Goal: Task Accomplishment & Management: Manage account settings

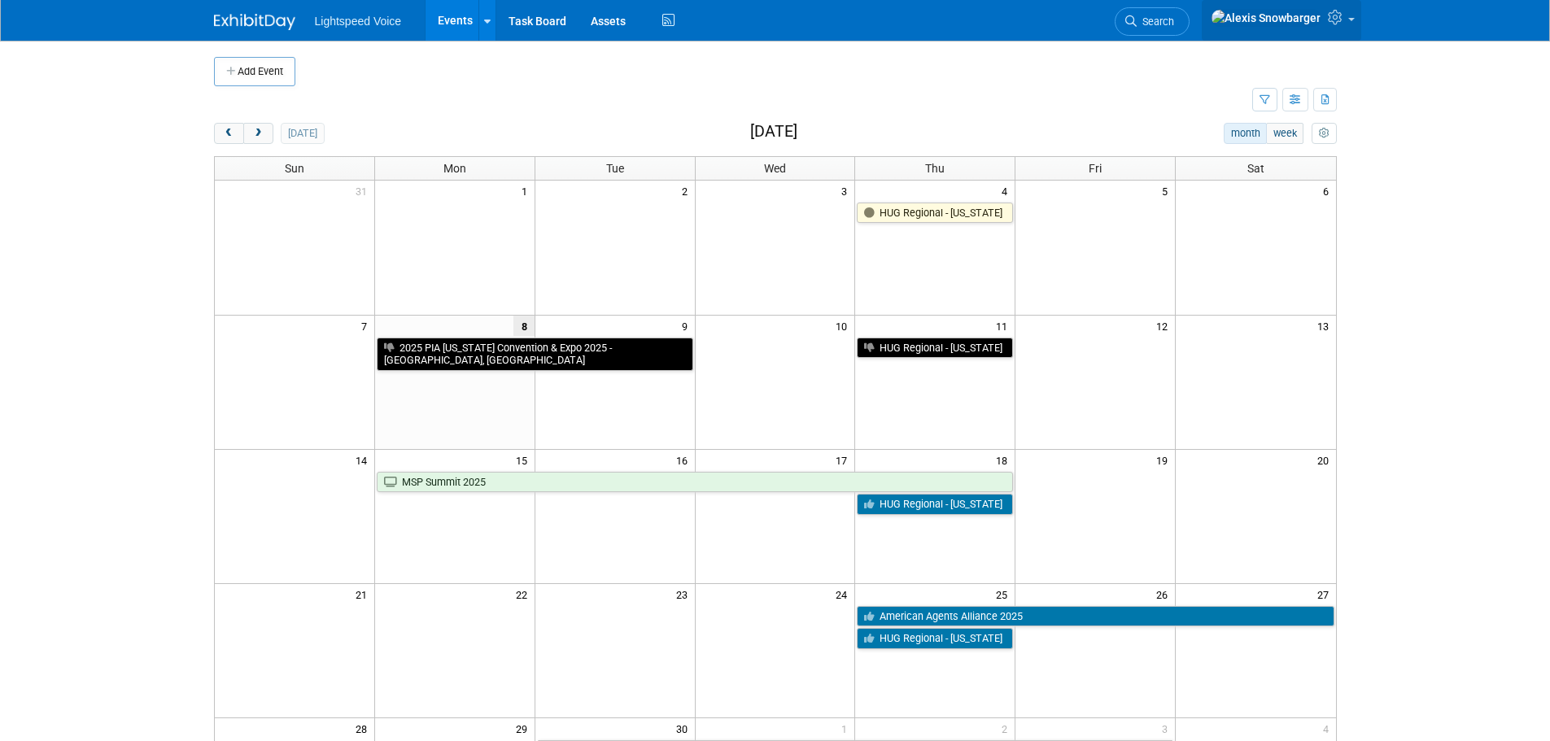
click at [1292, 19] on img at bounding box center [1266, 18] width 111 height 18
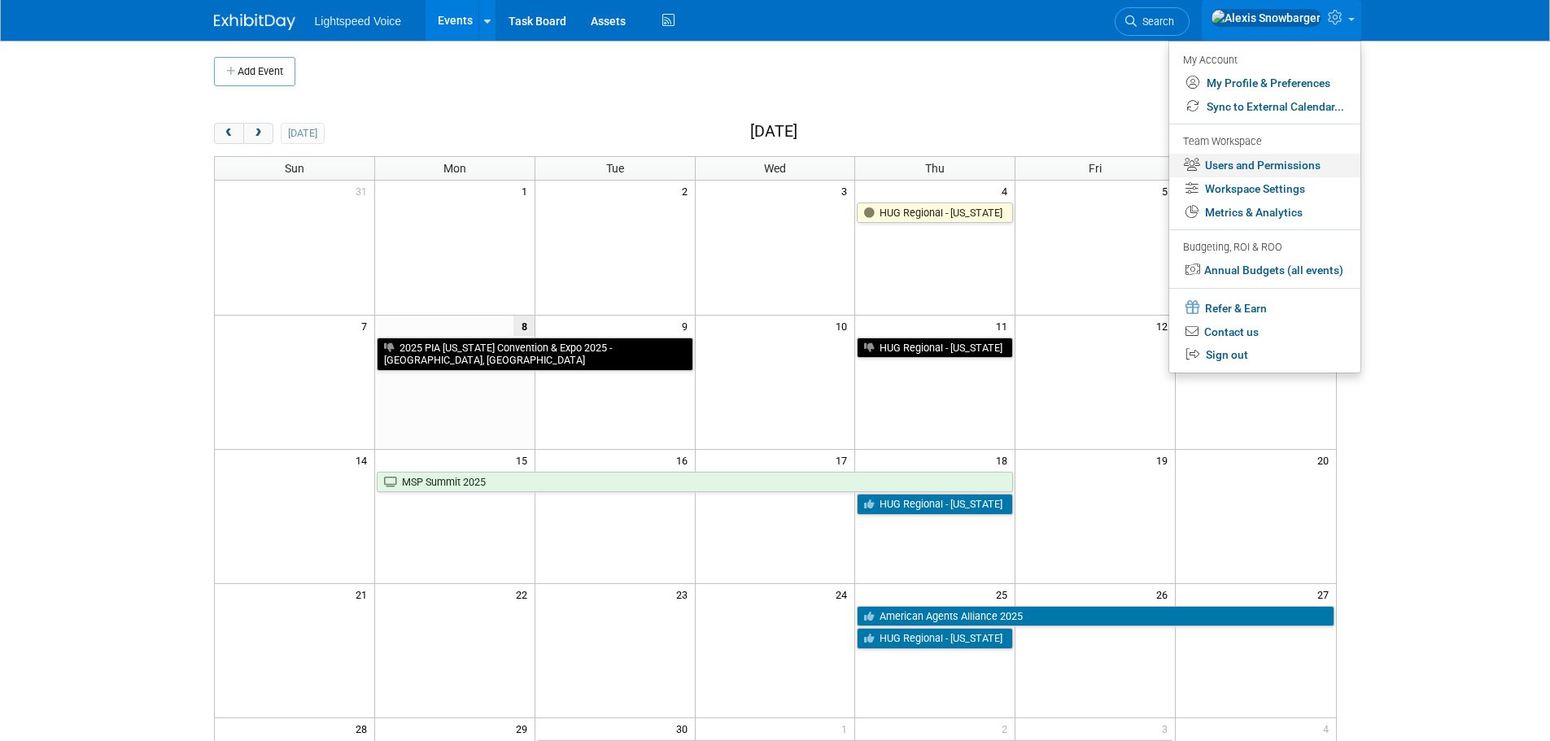
click at [1248, 165] on link "Users and Permissions" at bounding box center [1264, 166] width 191 height 24
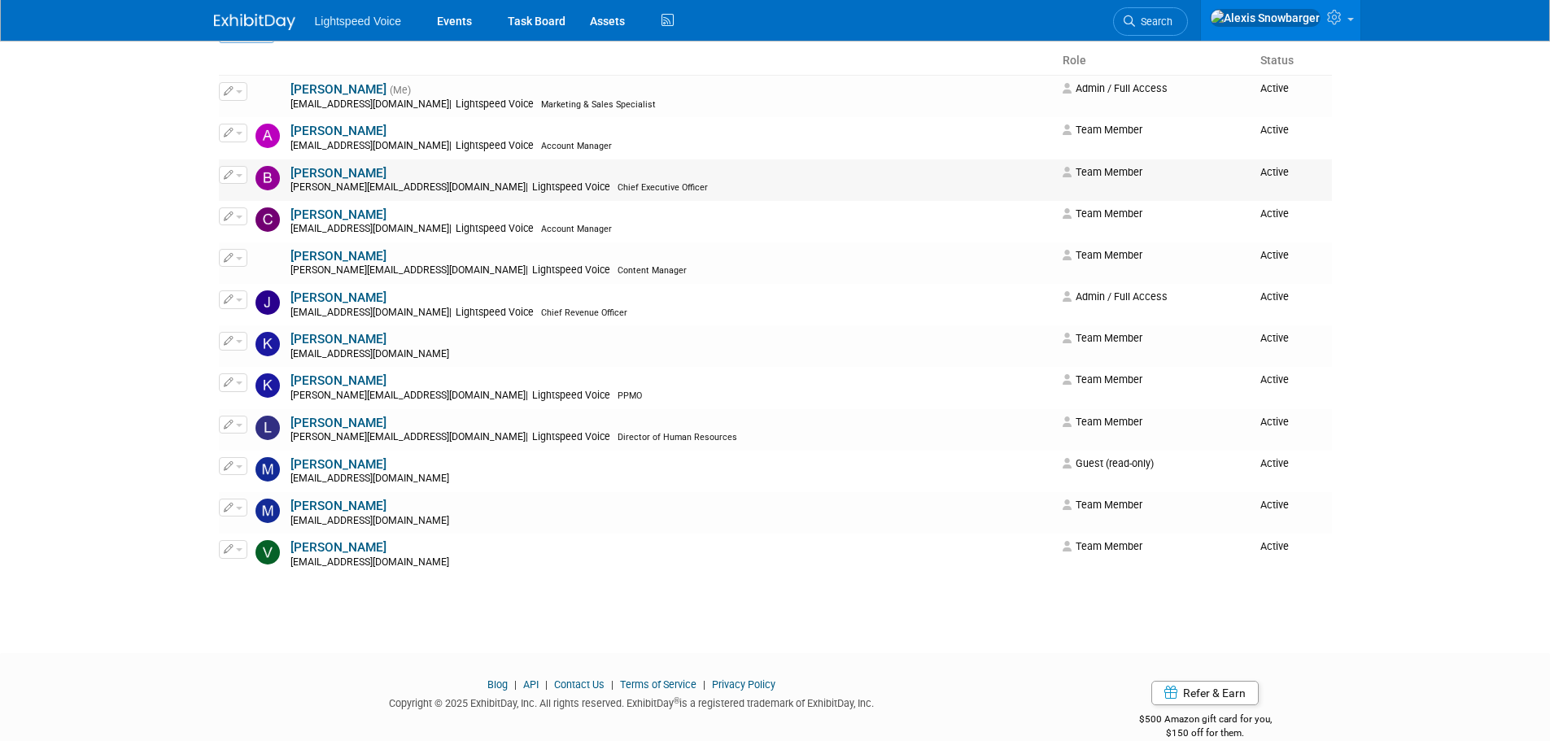
scroll to position [163, 0]
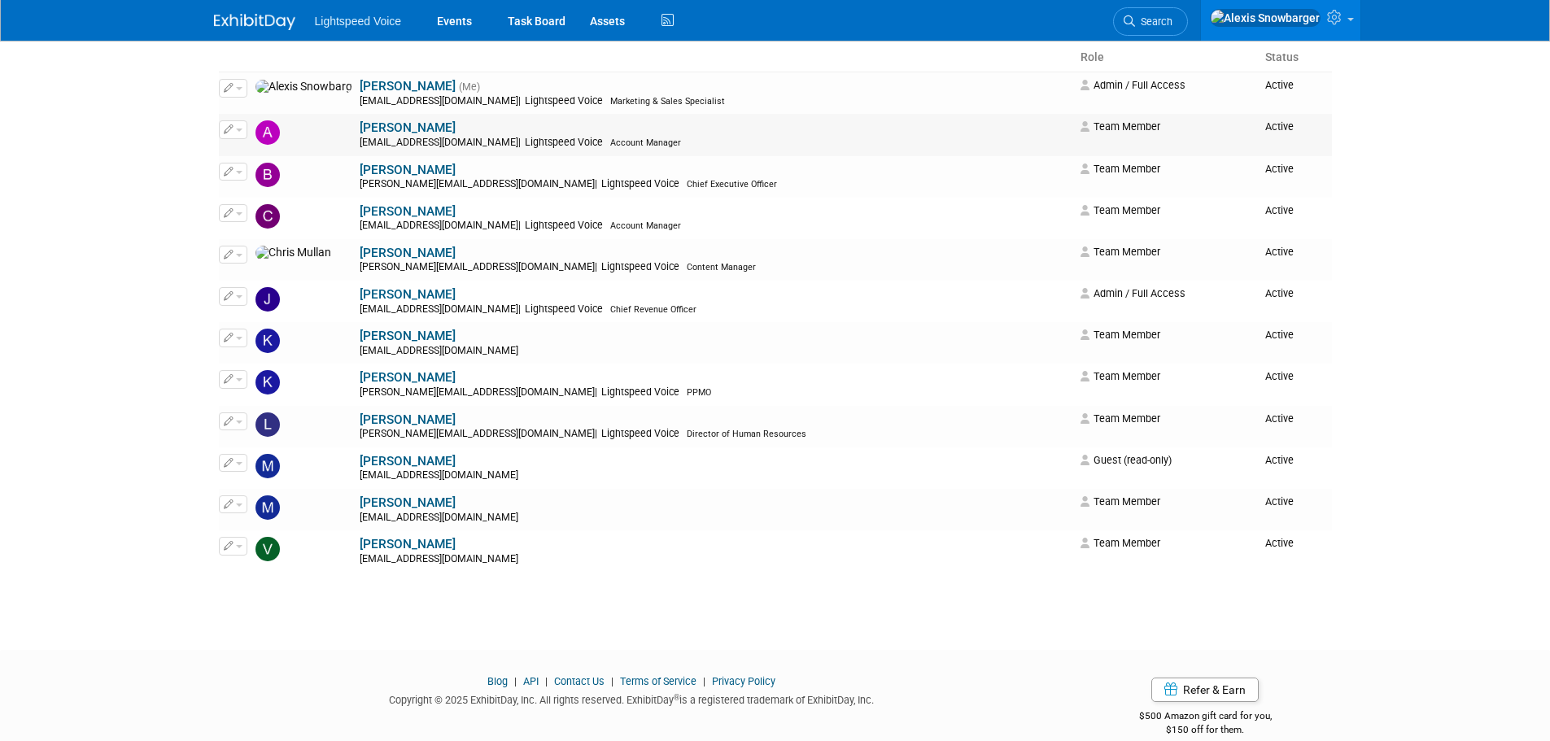
click at [239, 133] on button "button" at bounding box center [233, 129] width 28 height 18
click at [89, 145] on body "Lightspeed Voice Events Task Board Assets Activity Feed" at bounding box center [775, 207] width 1550 height 741
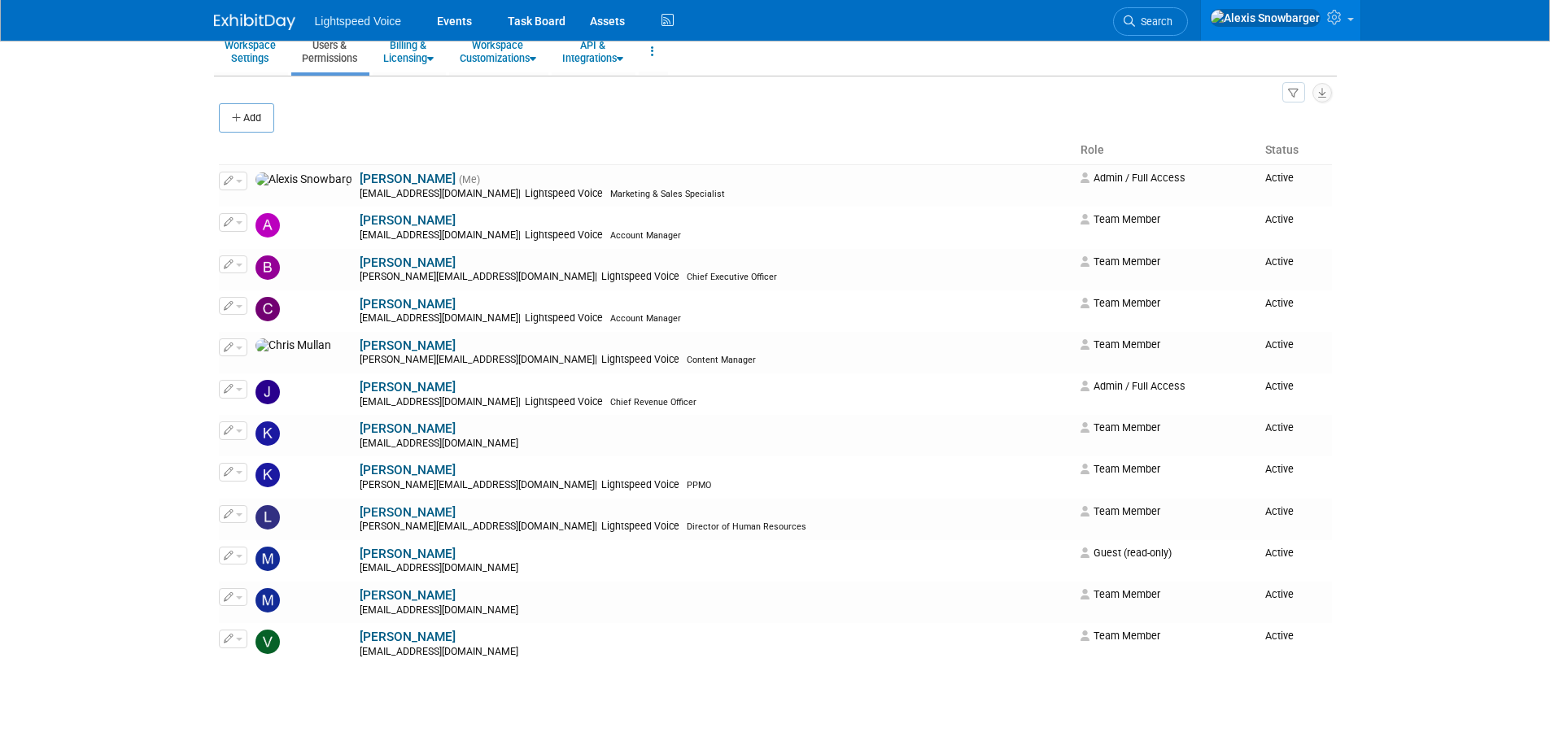
scroll to position [0, 0]
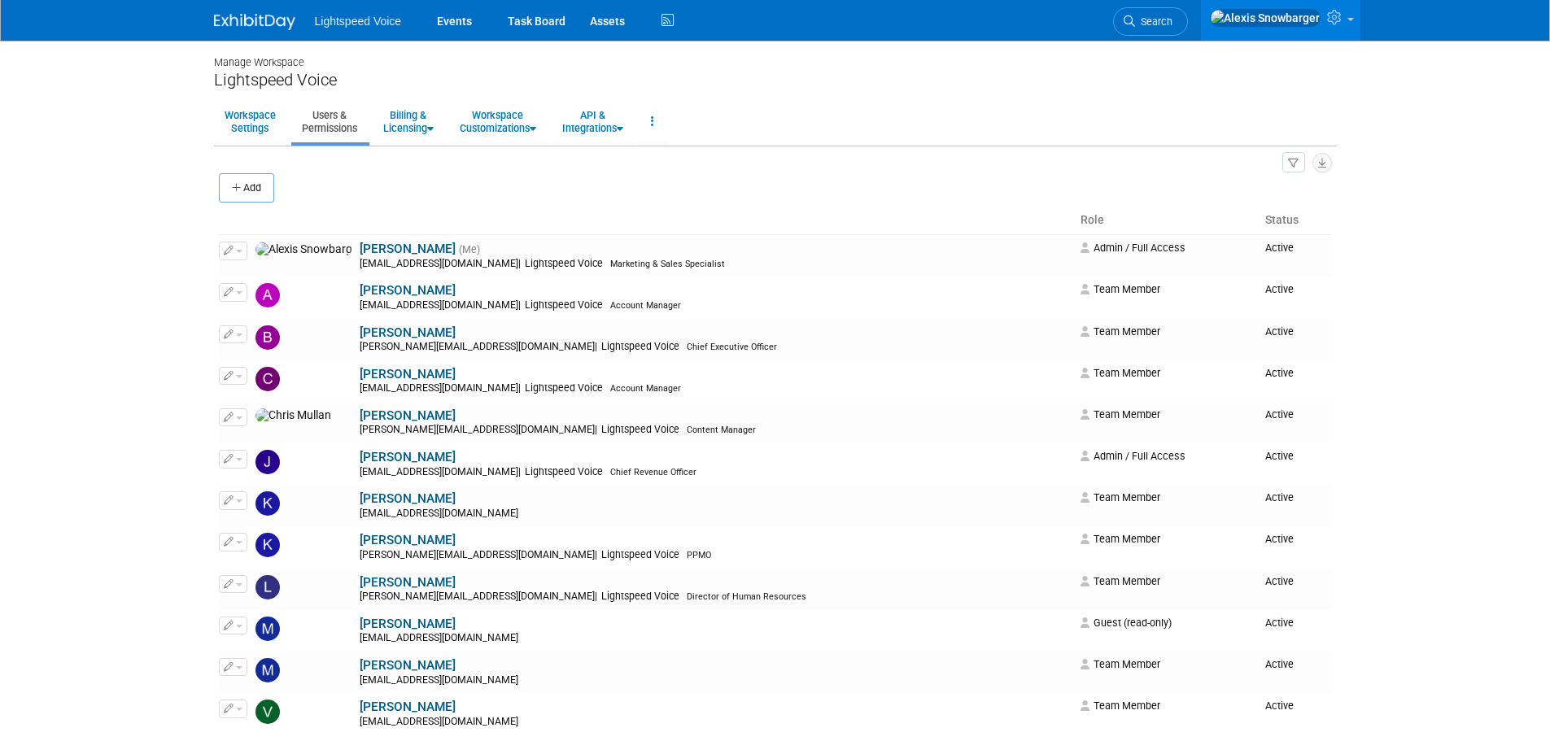
click at [248, 187] on button "Add" at bounding box center [246, 187] width 55 height 29
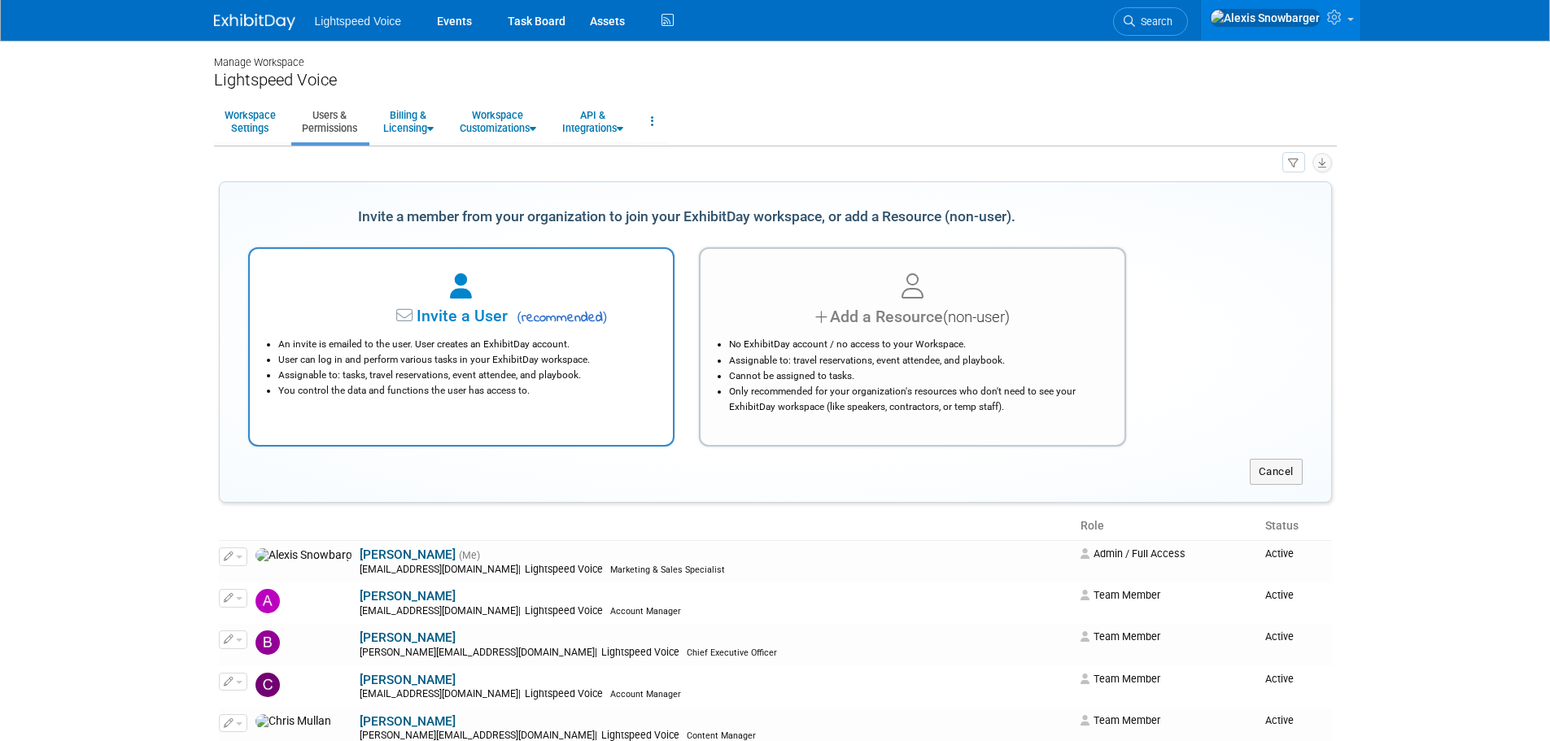
click at [501, 340] on li "An invite is emailed to the user. User creates an ExhibitDay account." at bounding box center [465, 344] width 375 height 15
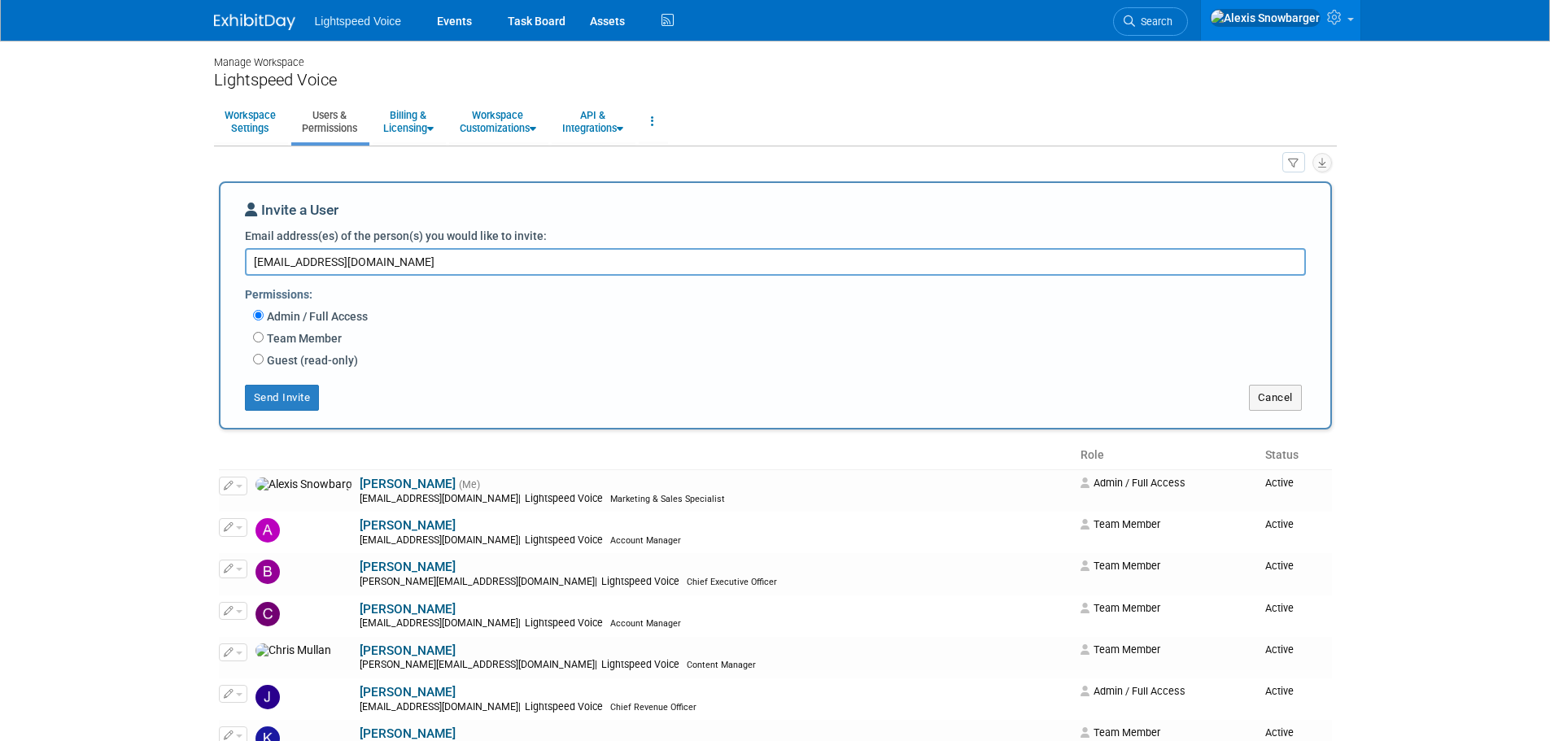
type textarea "[EMAIL_ADDRESS][DOMAIN_NAME]"
click at [287, 337] on label "Team Member" at bounding box center [303, 338] width 78 height 16
click at [264, 337] on input "Team Member" at bounding box center [258, 337] width 11 height 11
radio input "true"
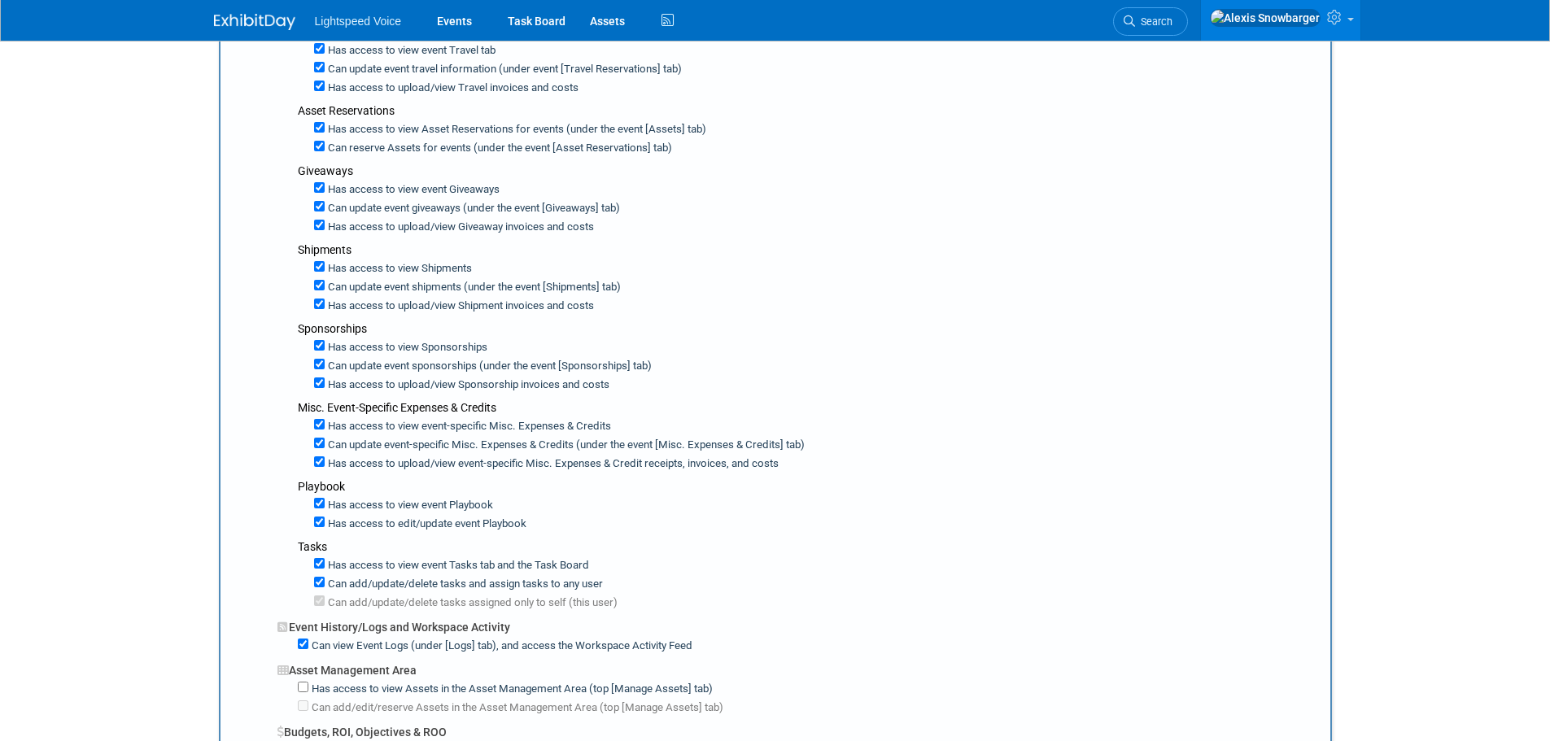
scroll to position [570, 0]
click at [320, 562] on input "Has access to view event Tasks tab and the Task Board" at bounding box center [319, 562] width 11 height 11
checkbox input "false"
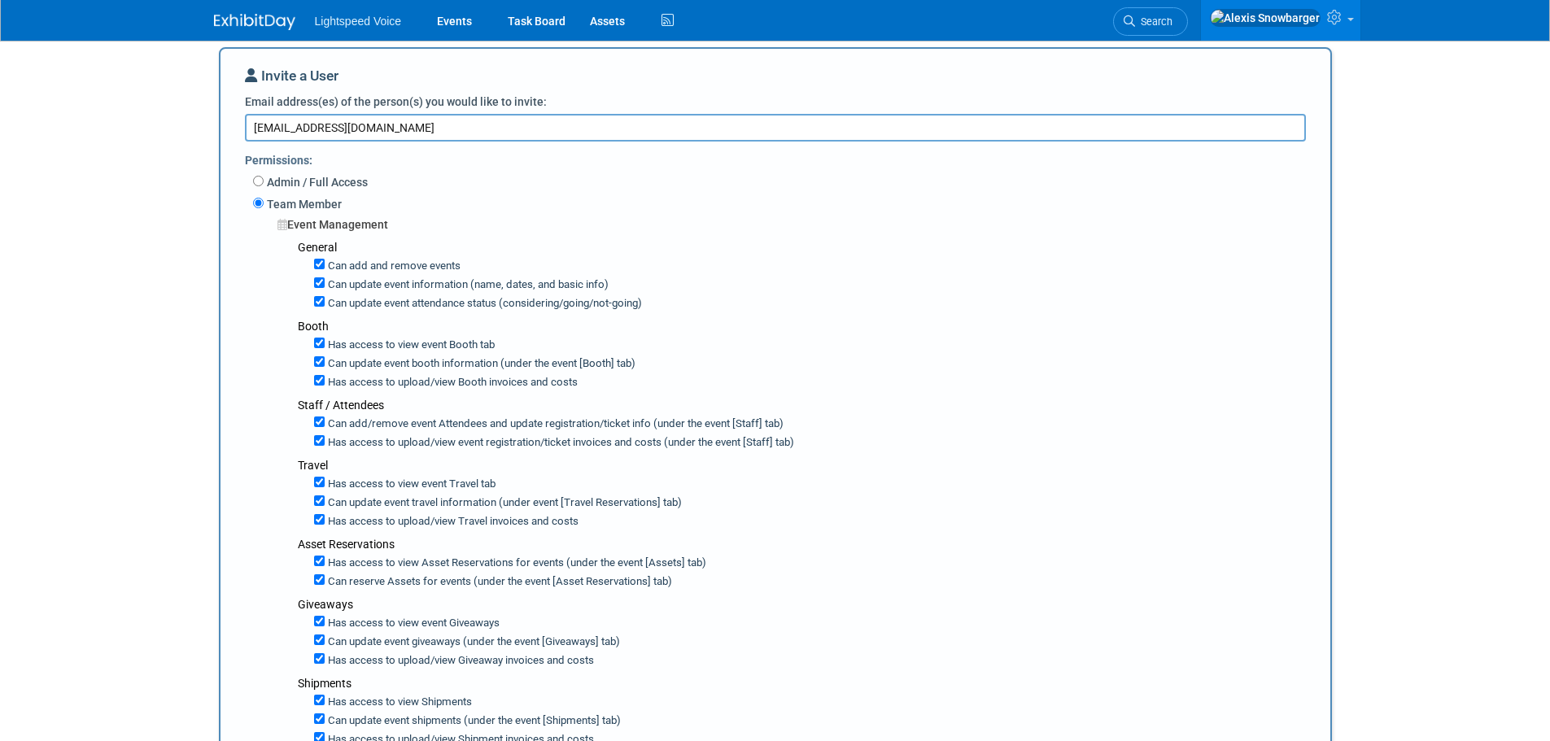
scroll to position [163, 0]
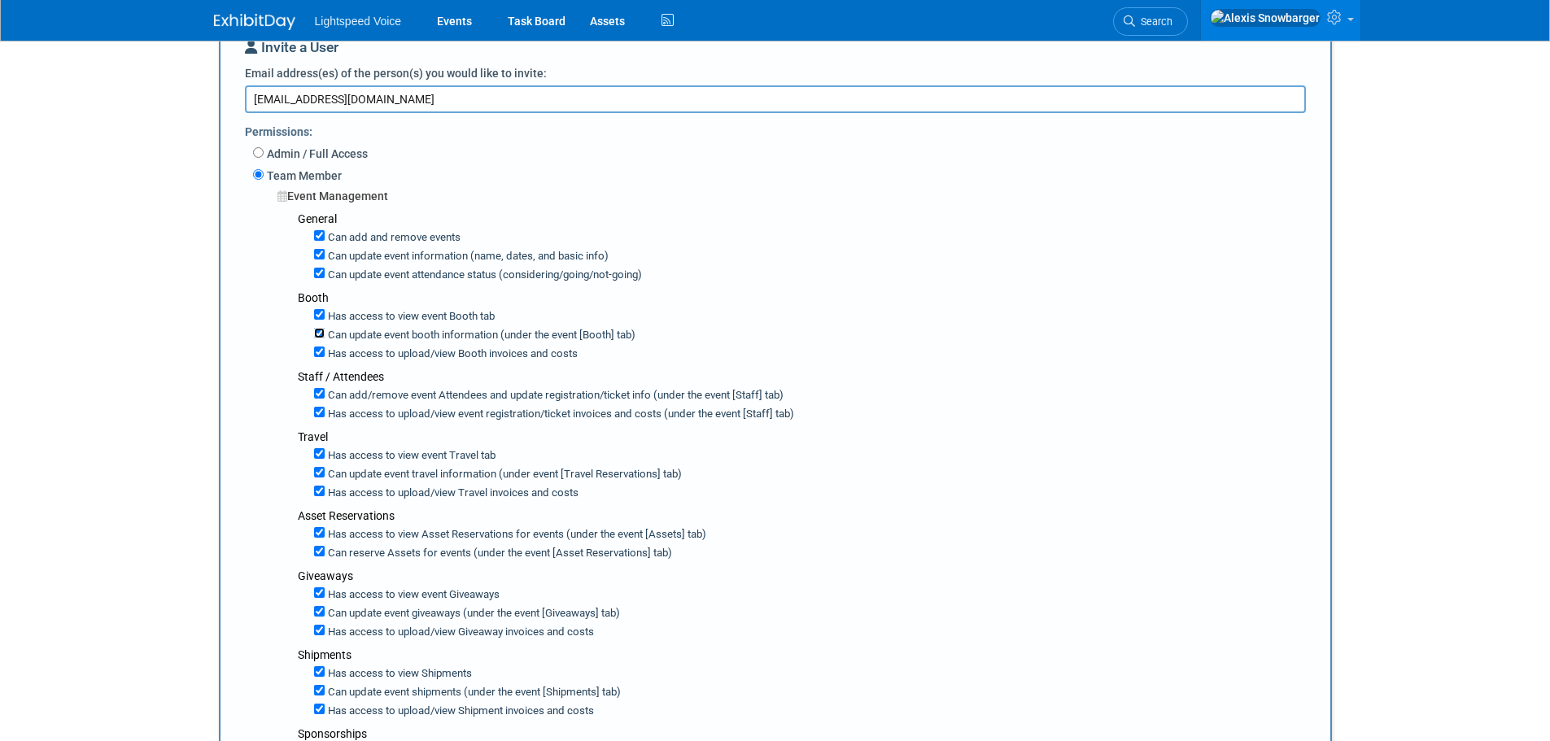
click at [322, 334] on input "Can update event booth information (under the event [Booth] tab)" at bounding box center [319, 333] width 11 height 11
checkbox input "false"
click at [317, 351] on input "Has access to view Booth invoices and costs" at bounding box center [319, 352] width 11 height 11
checkbox input "false"
click at [321, 275] on input "Can update event attendance status (considering/going/not-going)" at bounding box center [319, 273] width 11 height 11
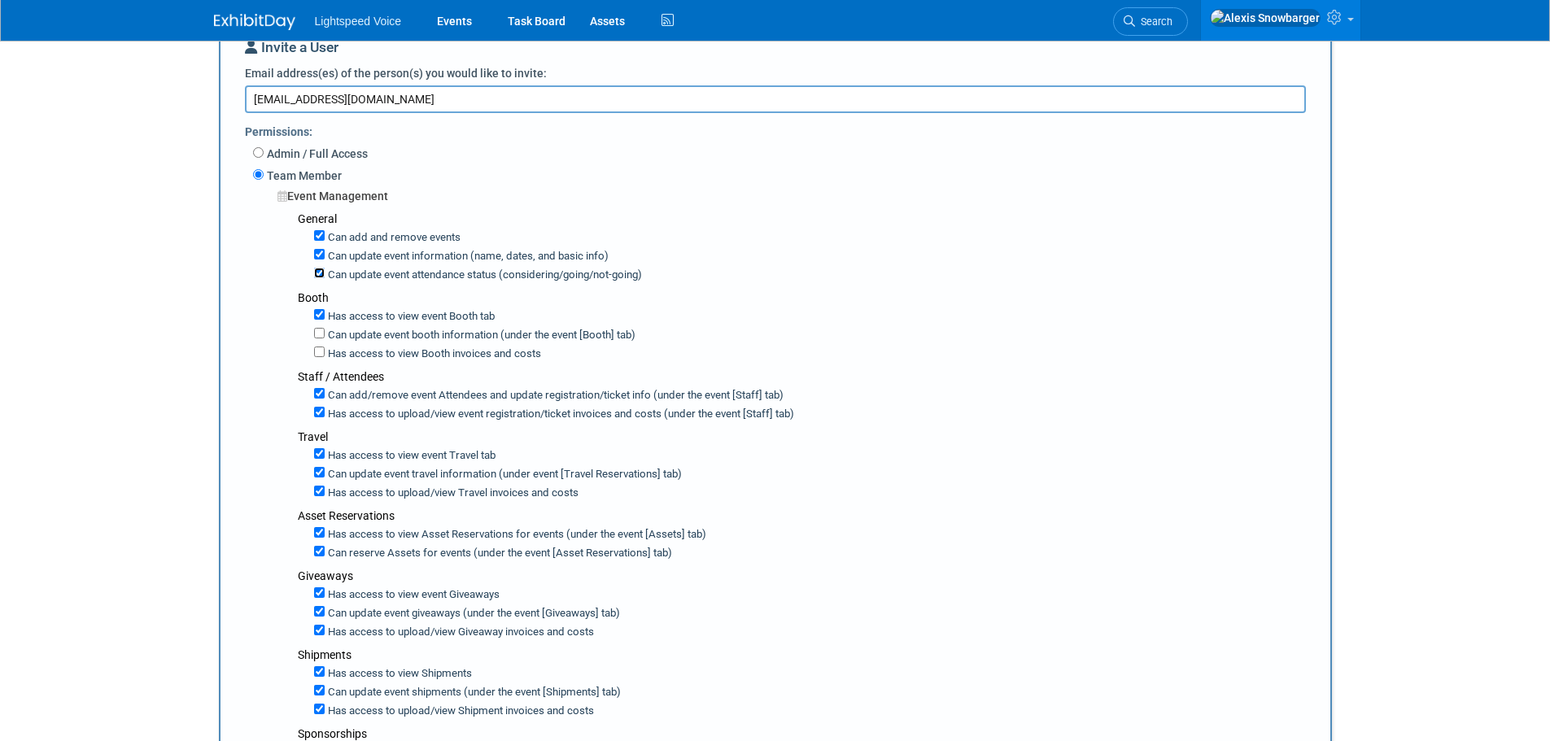
checkbox input "false"
click at [321, 253] on input "Can update event information (name, dates, and basic info)" at bounding box center [319, 254] width 11 height 11
checkbox input "false"
click at [321, 237] on input "Can add and remove events" at bounding box center [319, 235] width 11 height 11
checkbox input "false"
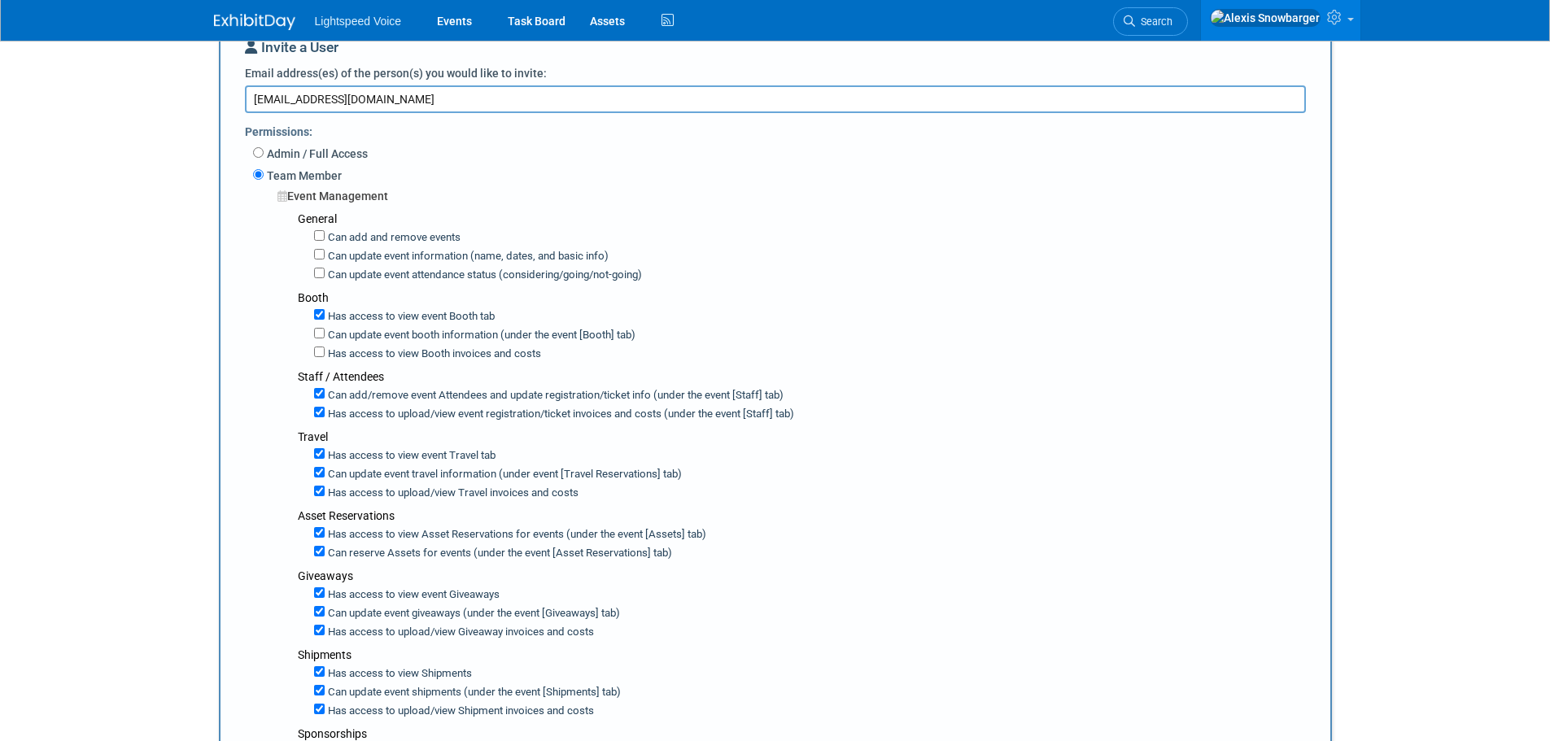
click at [347, 397] on label "Can add/remove event Attendees and update registration/ticket info (under the e…" at bounding box center [554, 395] width 459 height 15
click at [325, 397] on input "Can add/remove event Attendees and update registration/ticket info (under the e…" at bounding box center [319, 393] width 11 height 11
checkbox input "false"
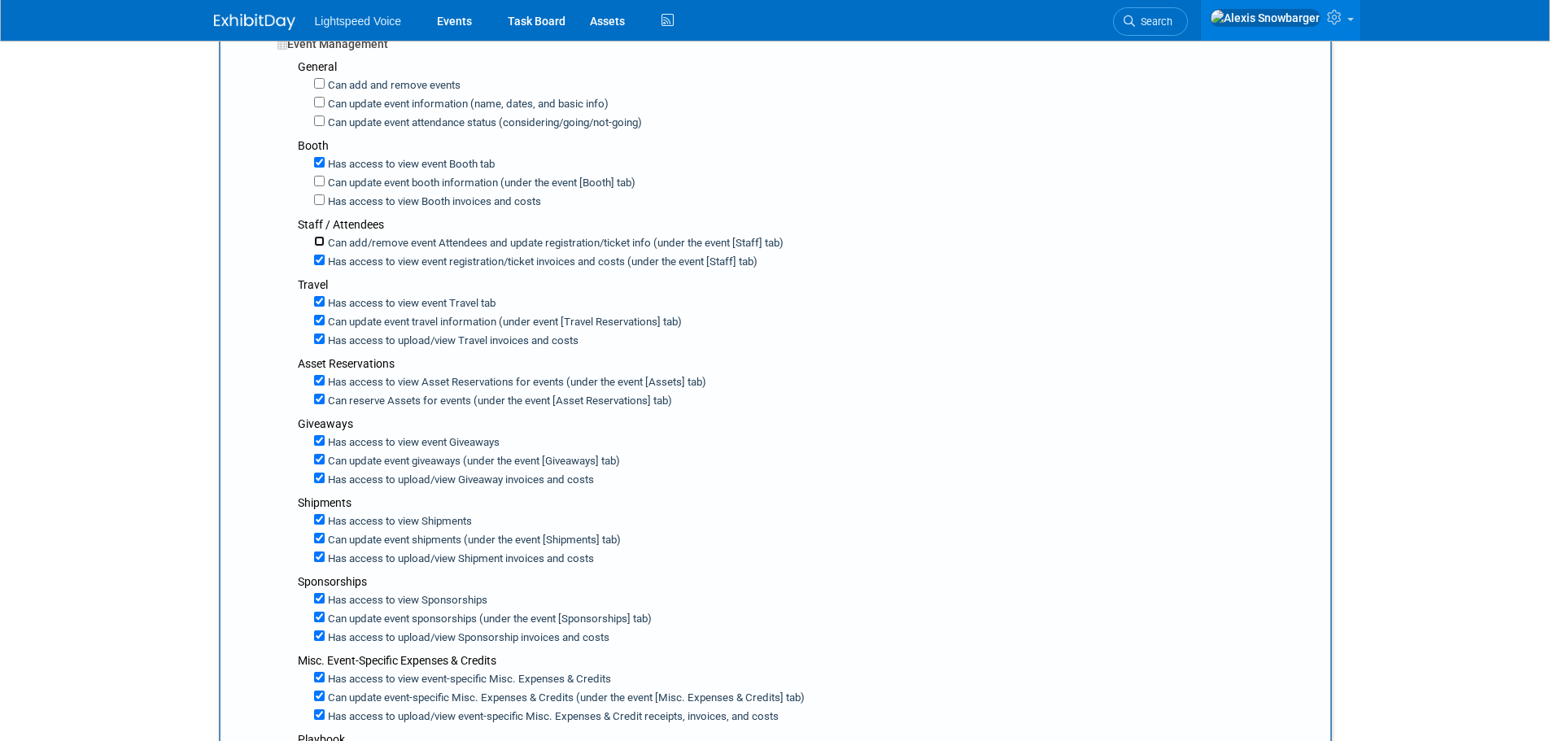
scroll to position [326, 0]
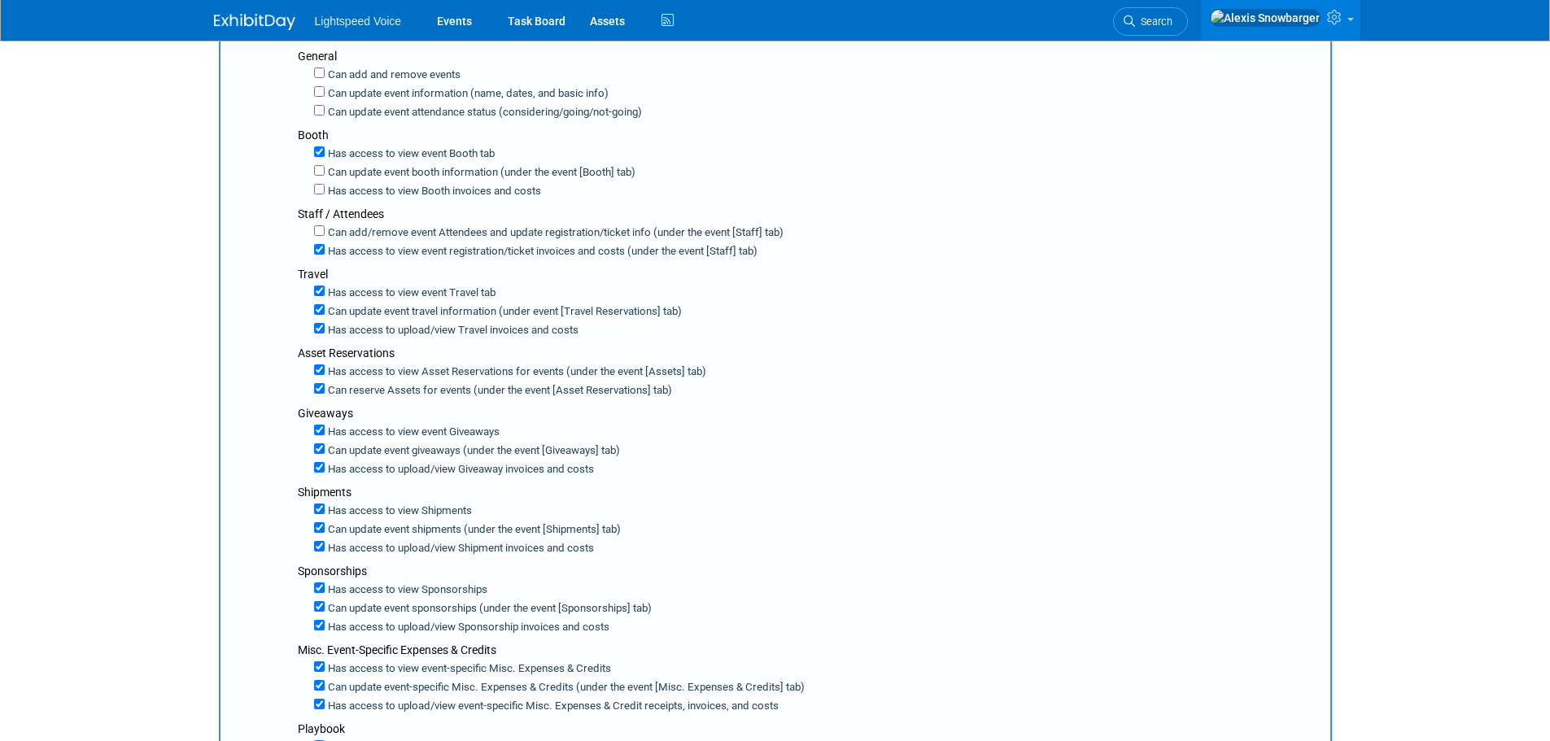
click at [365, 312] on label "Can update event travel information (under event [Travel Reservations] tab)" at bounding box center [503, 311] width 357 height 15
click at [325, 312] on input "Can update event travel information (under event [Travel Reservations] tab)" at bounding box center [319, 309] width 11 height 11
checkbox input "false"
click at [365, 326] on label "Has access to view Travel invoices and costs" at bounding box center [433, 330] width 217 height 15
click at [325, 326] on input "Has access to view Travel invoices and costs" at bounding box center [319, 328] width 11 height 11
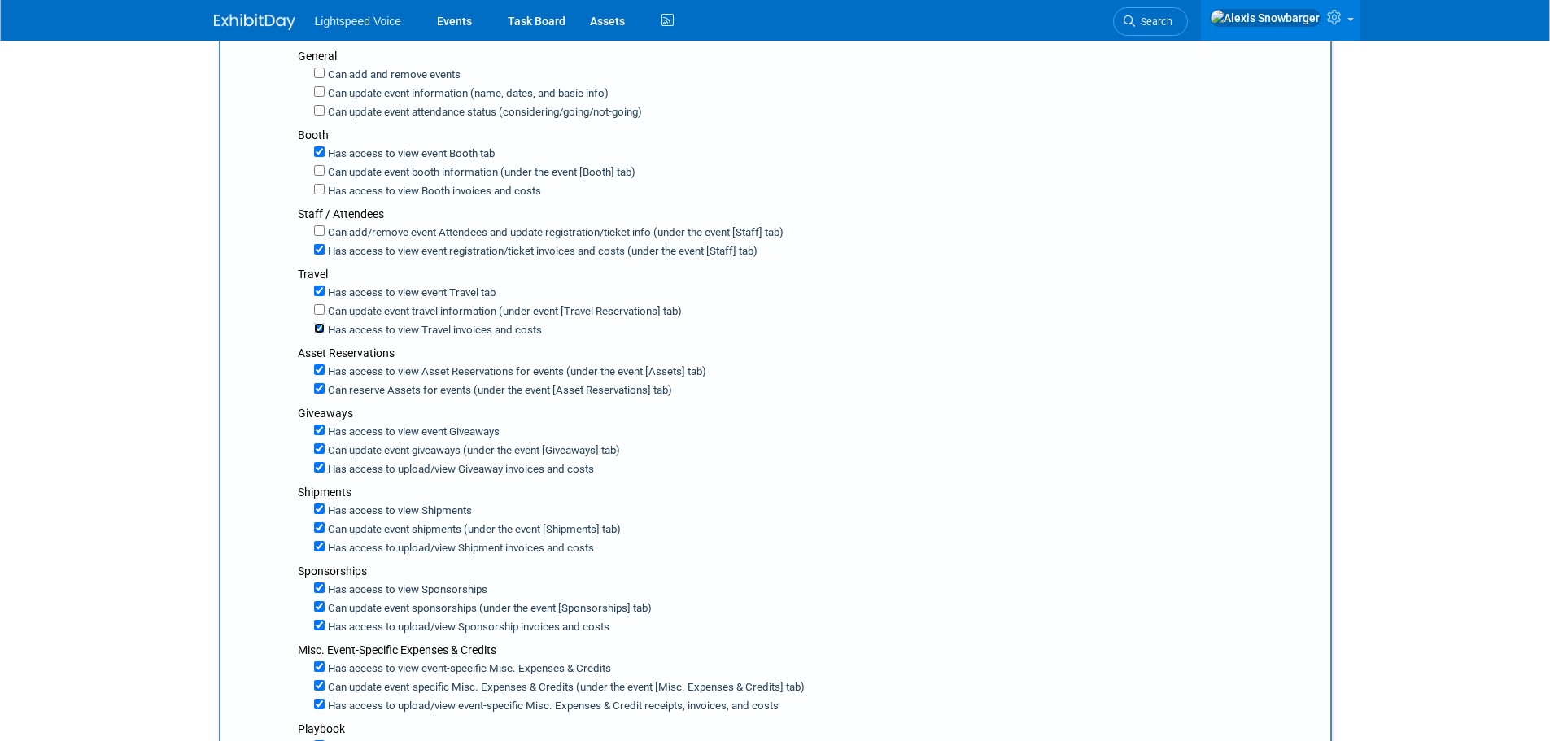
checkbox input "false"
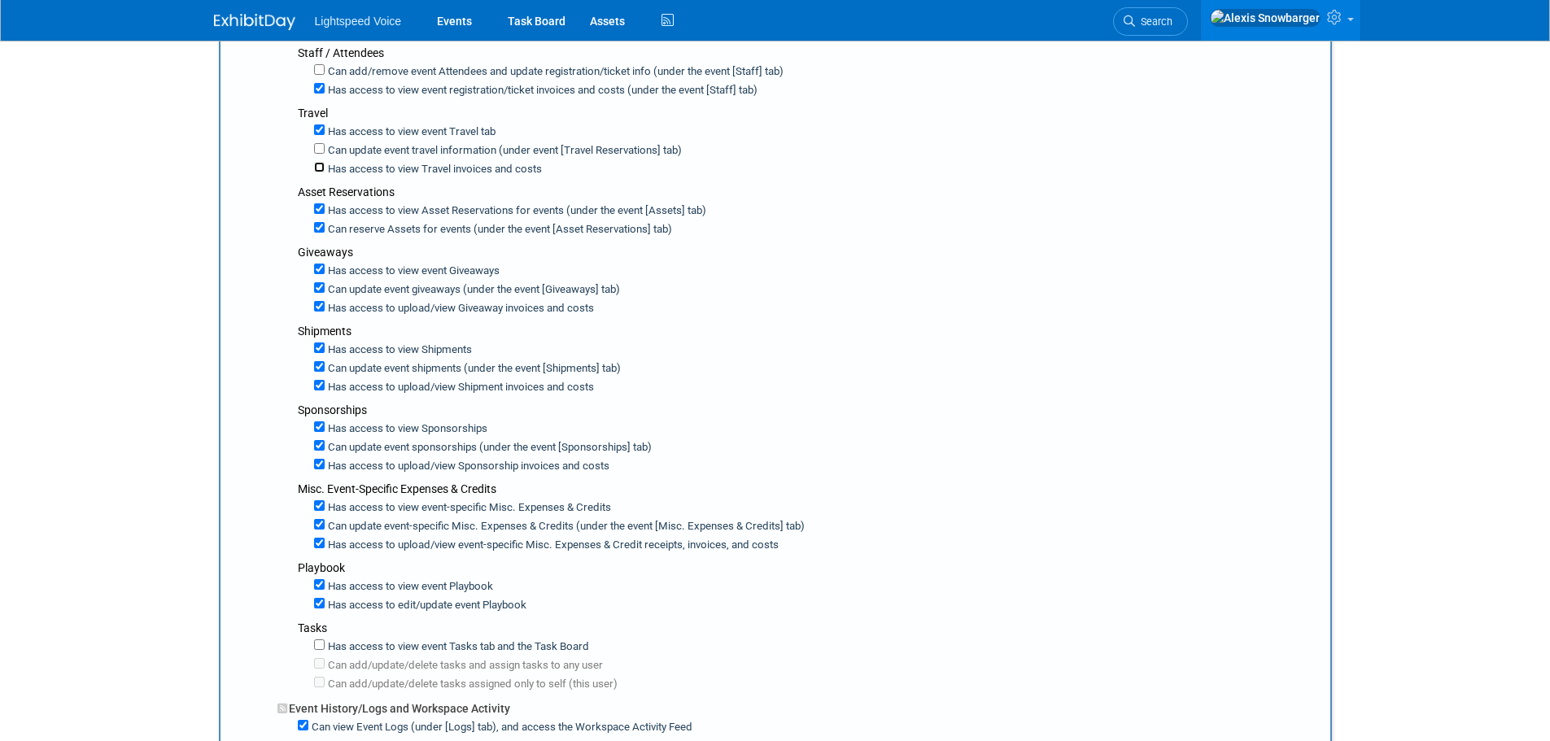
scroll to position [488, 0]
click at [420, 213] on label "Has access to view Asset Reservations for events (under the event [Assets] tab)" at bounding box center [516, 209] width 382 height 15
click at [325, 212] on input "Has access to view Asset Reservations for events (under the event [Assets] tab)" at bounding box center [319, 207] width 11 height 11
checkbox input "false"
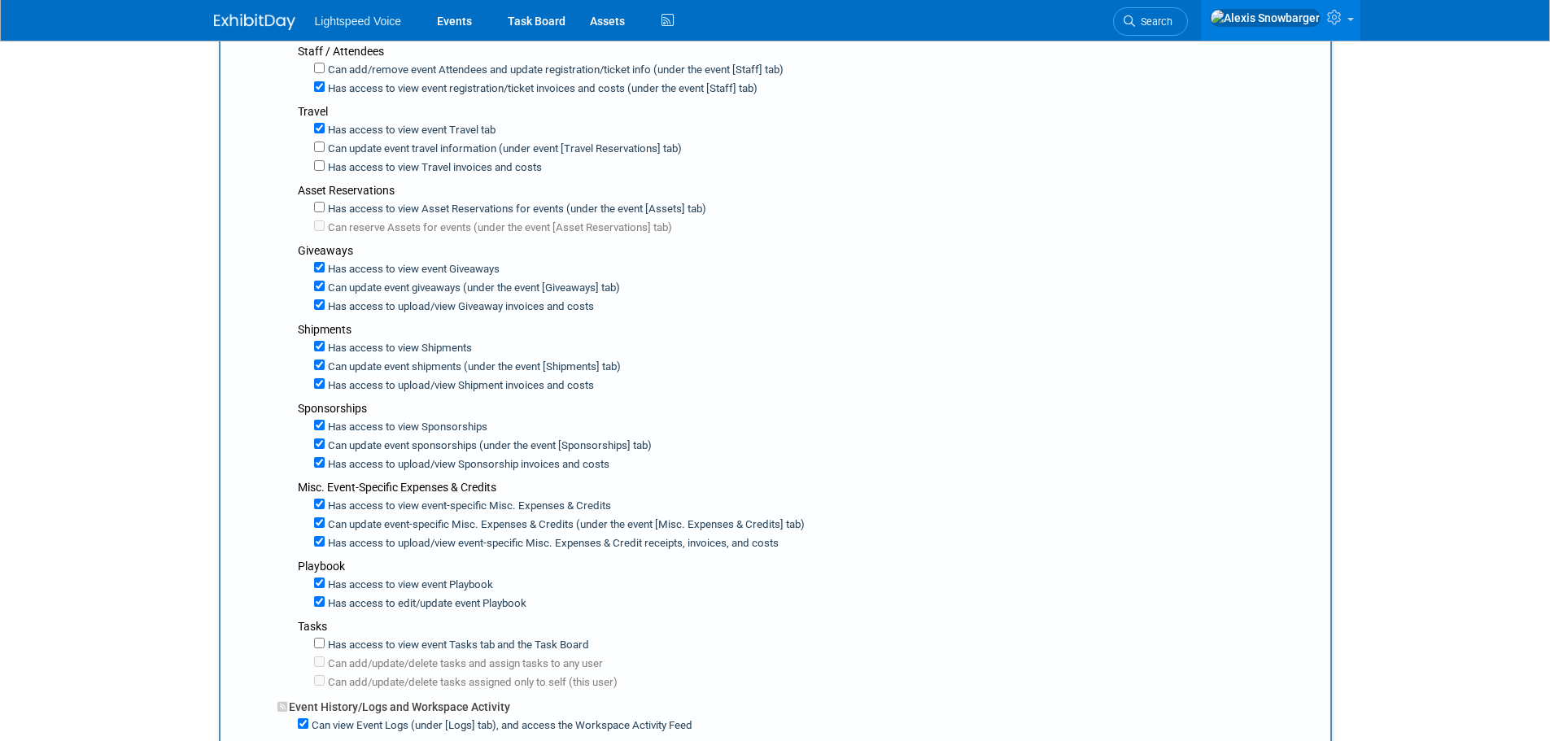
click at [378, 287] on label "Can update event giveaways (under the event [Giveaways] tab)" at bounding box center [472, 288] width 295 height 15
click at [325, 287] on input "Can update event giveaways (under the event [Giveaways] tab)" at bounding box center [319, 286] width 11 height 11
checkbox input "false"
click at [377, 303] on label "Has access to view Giveaway invoices and costs" at bounding box center [441, 306] width 233 height 15
click at [325, 303] on input "Has access to view Giveaway invoices and costs" at bounding box center [319, 304] width 11 height 11
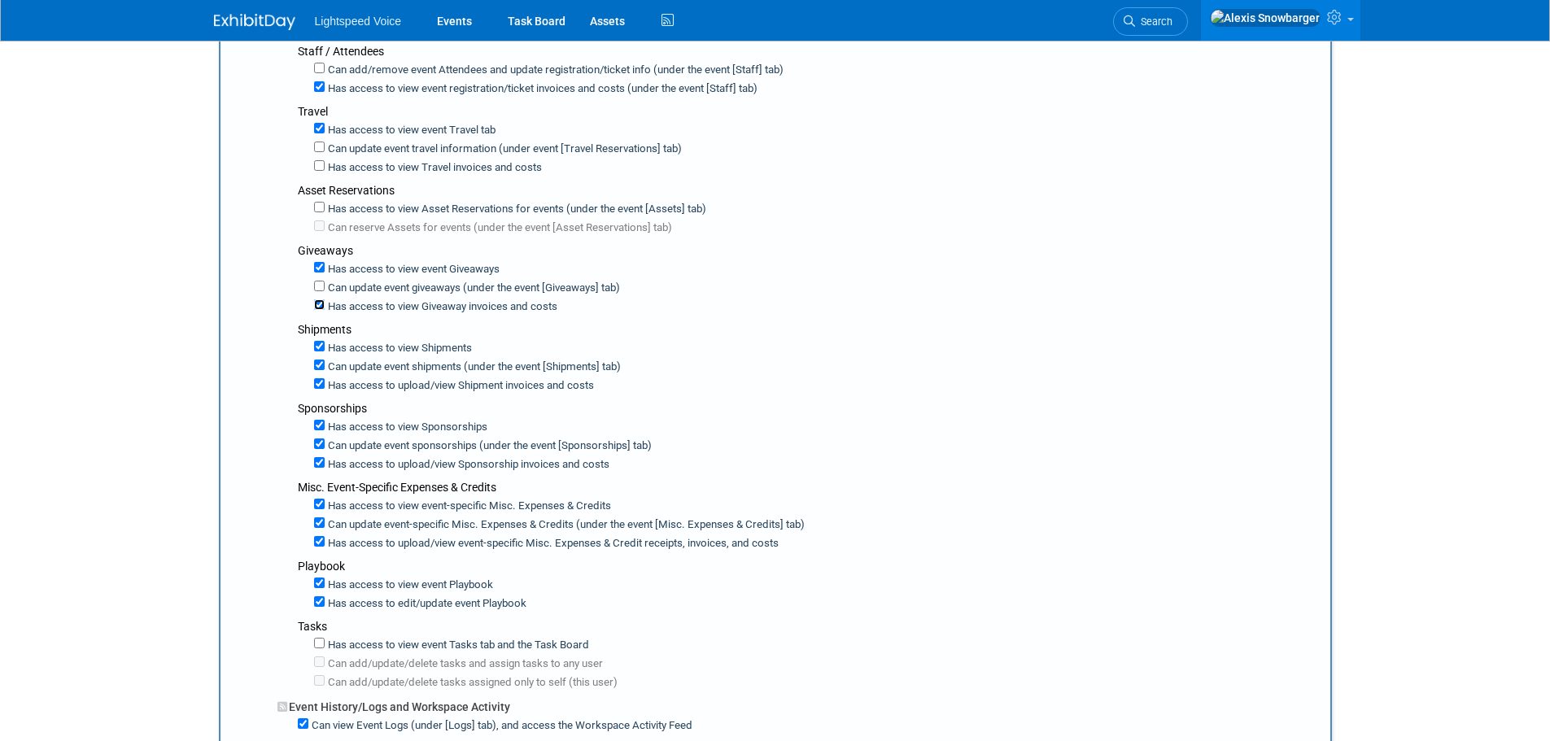
checkbox input "false"
click at [357, 364] on label "Can update event shipments (under the event [Shipments] tab)" at bounding box center [473, 367] width 296 height 15
click at [325, 364] on input "Can update event shipments (under the event [Shipments] tab)" at bounding box center [319, 365] width 11 height 11
checkbox input "false"
click at [361, 382] on label "Has access to view Shipment invoices and costs" at bounding box center [441, 385] width 233 height 15
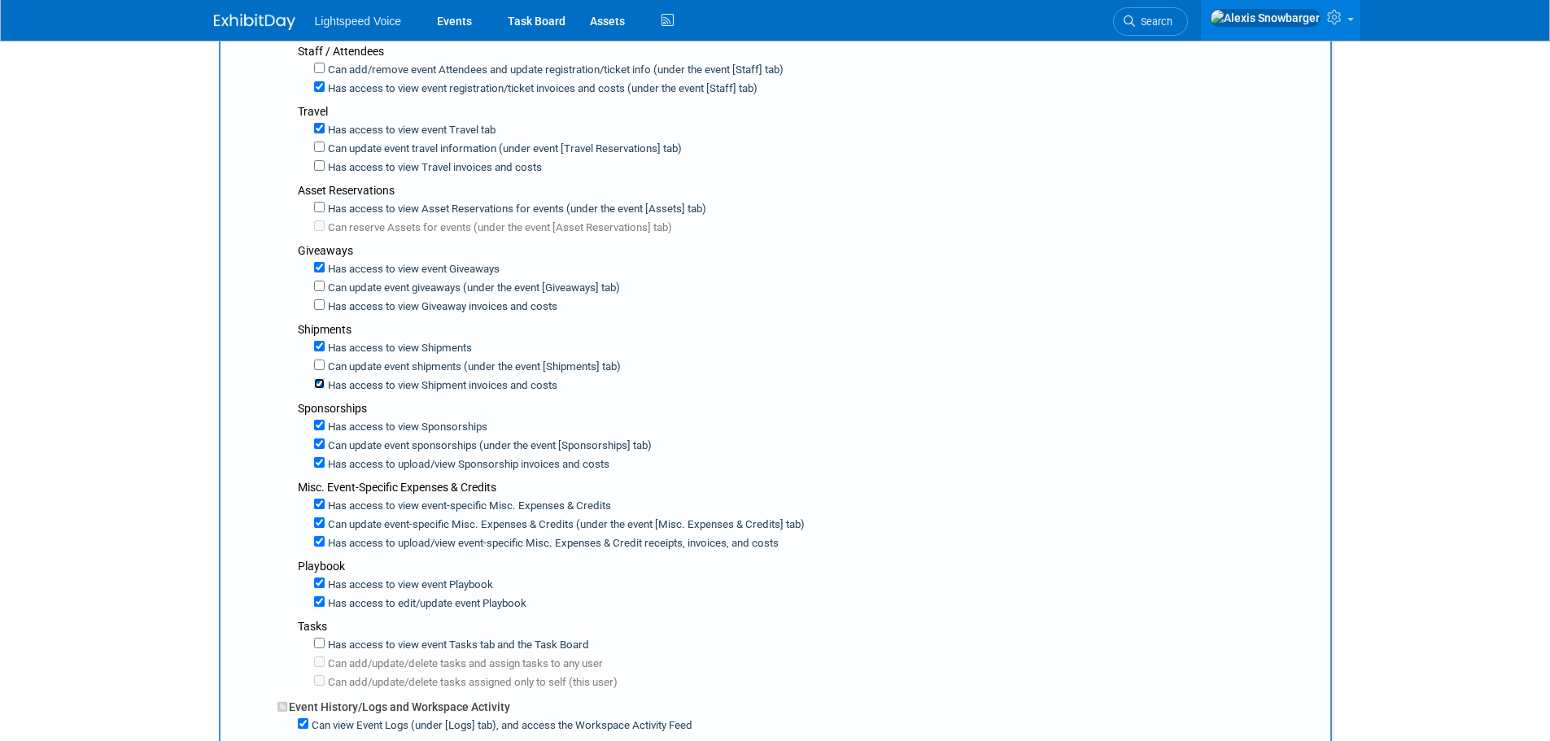
click at [325, 382] on input "Has access to view Shipment invoices and costs" at bounding box center [319, 383] width 11 height 11
checkbox input "false"
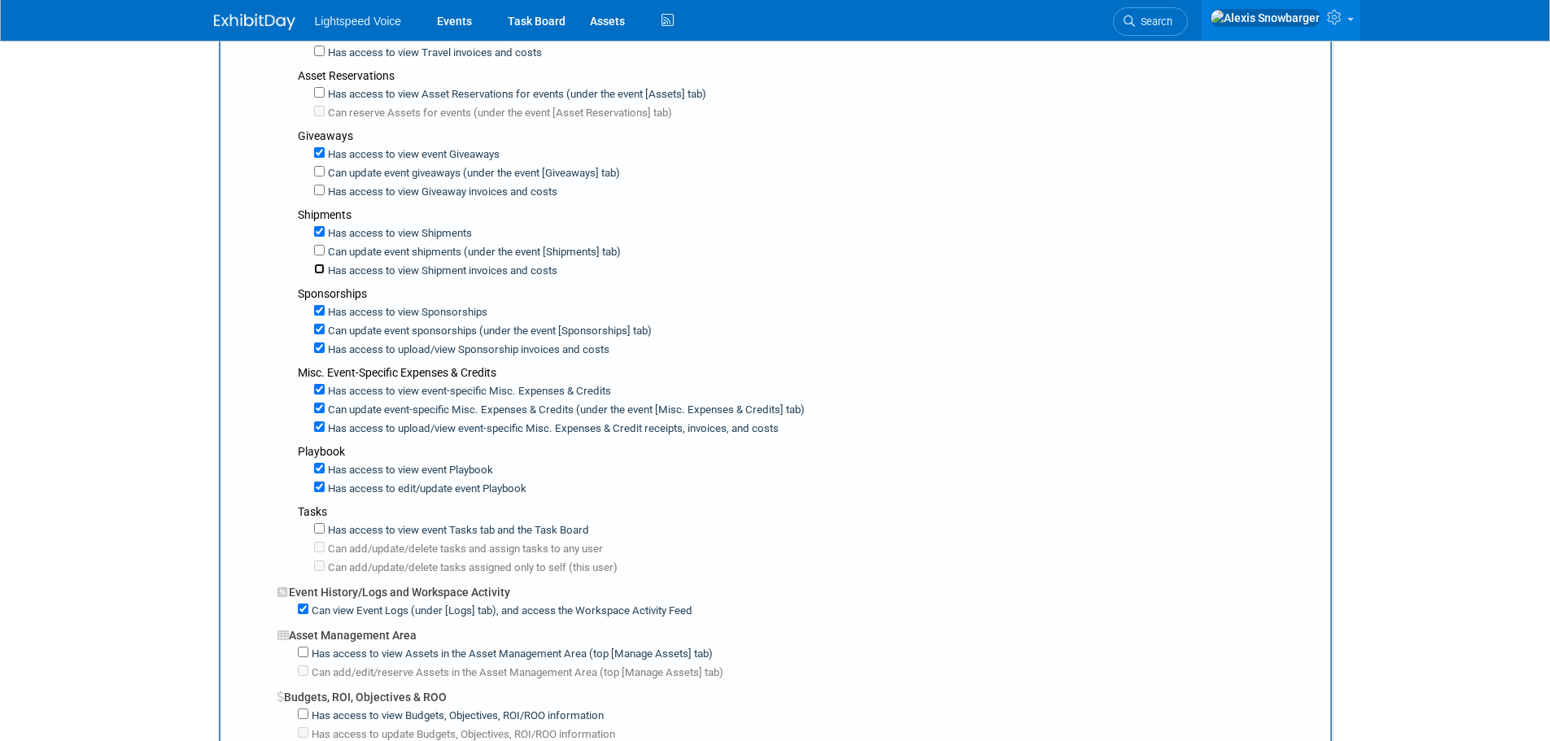
scroll to position [651, 0]
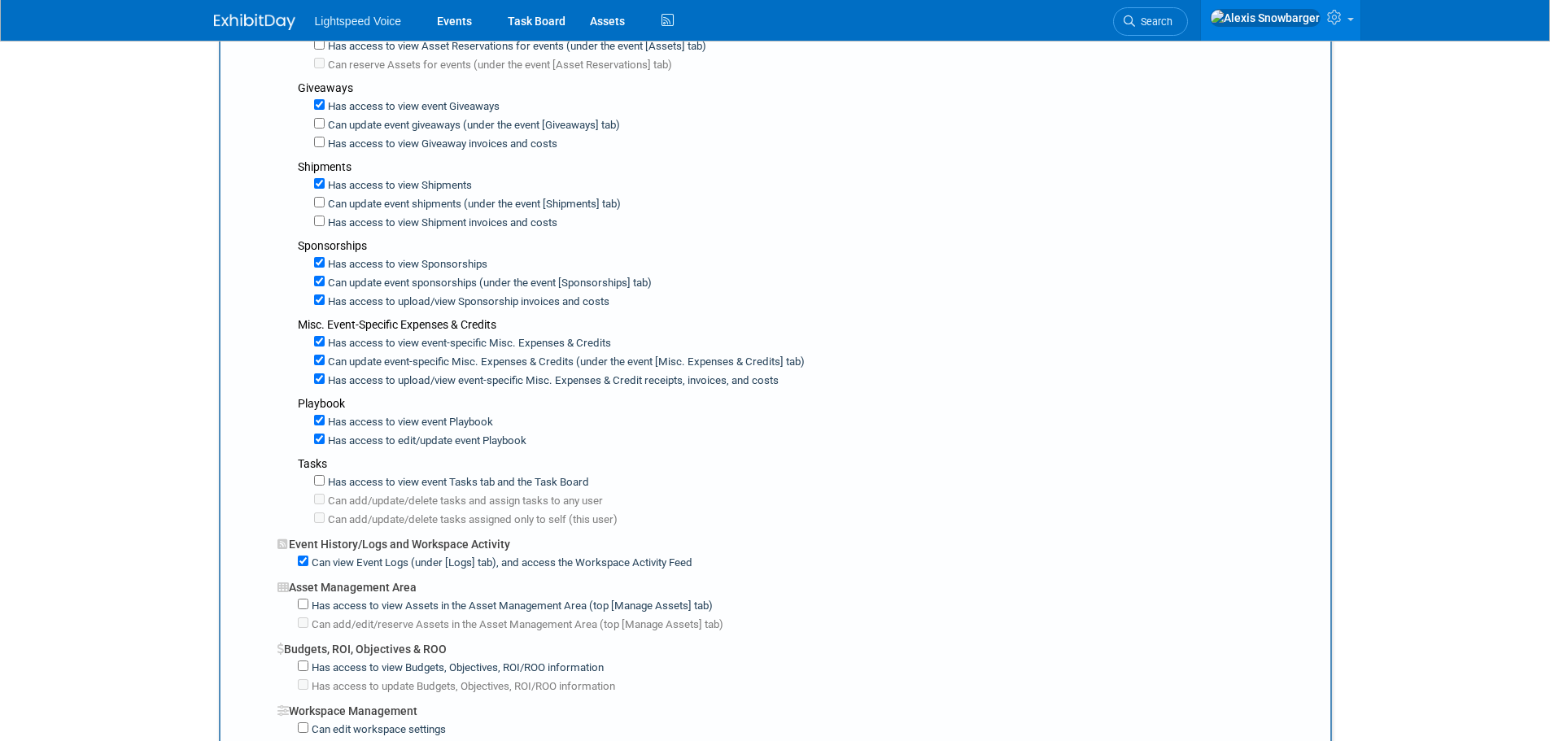
click at [382, 343] on label "Has access to view event-specific Misc. Expenses & Credits" at bounding box center [468, 343] width 286 height 15
click at [325, 343] on input "Has access to view event-specific Misc. Expenses & Credits" at bounding box center [319, 341] width 11 height 11
checkbox input "false"
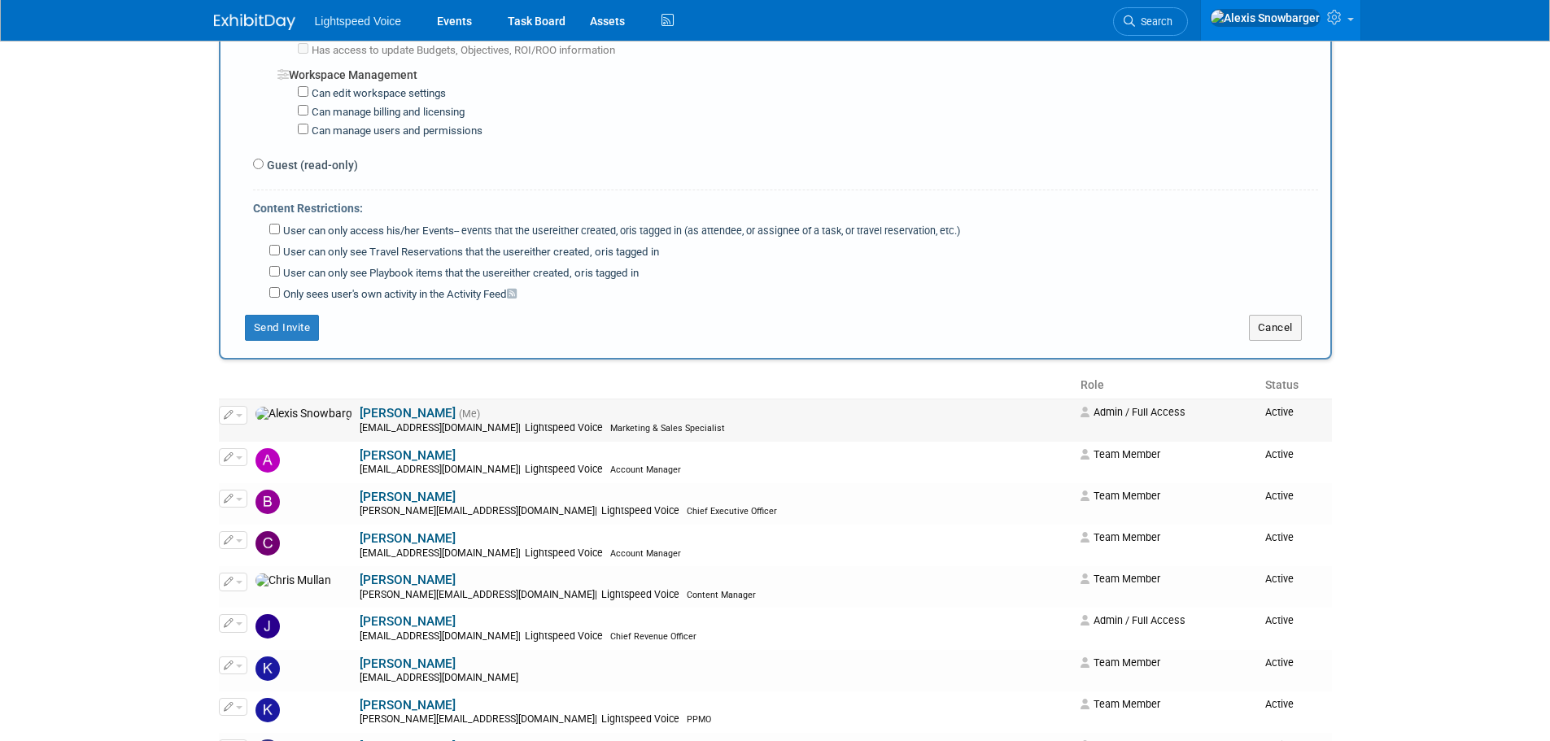
scroll to position [1384, 0]
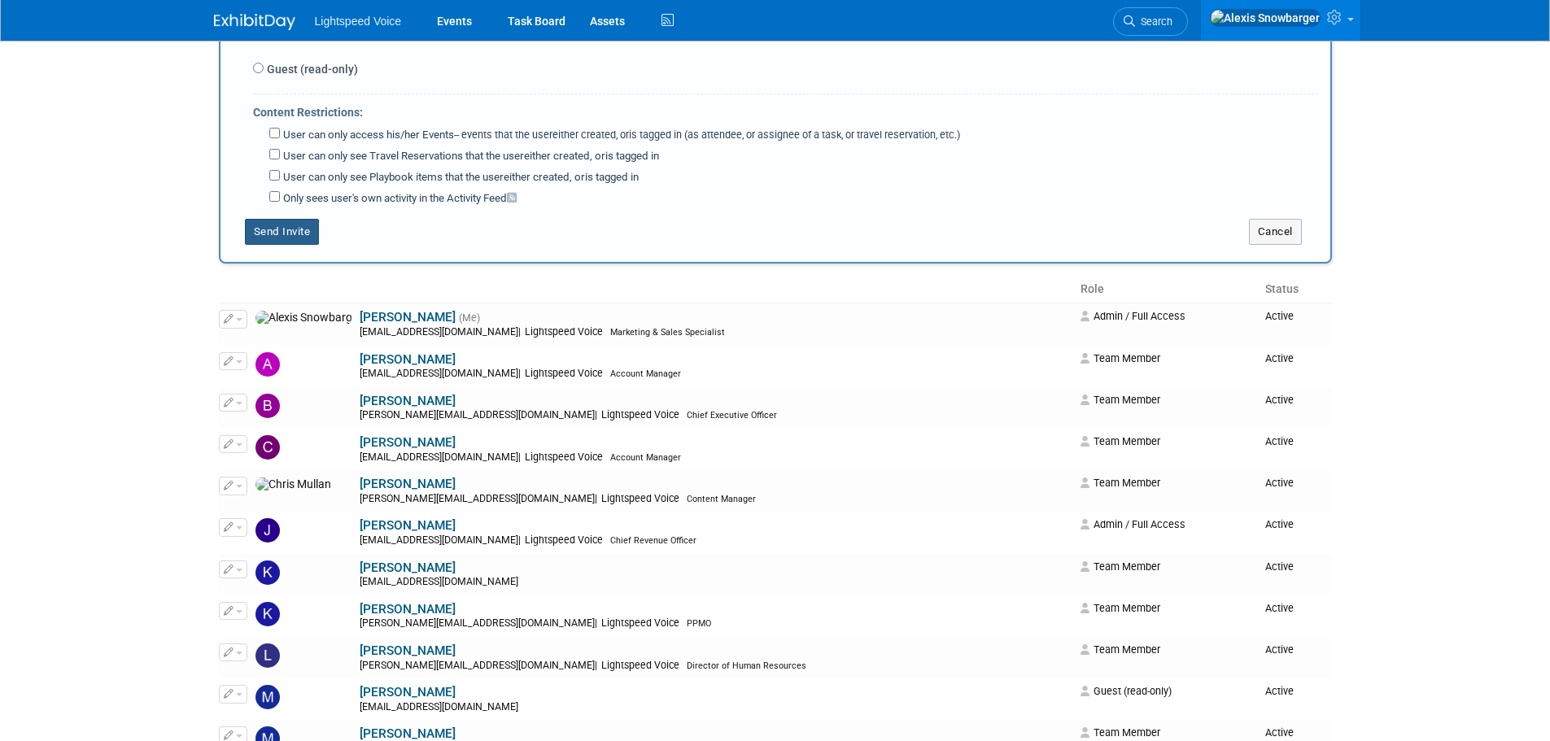
click at [279, 227] on button "Send Invite" at bounding box center [282, 232] width 75 height 26
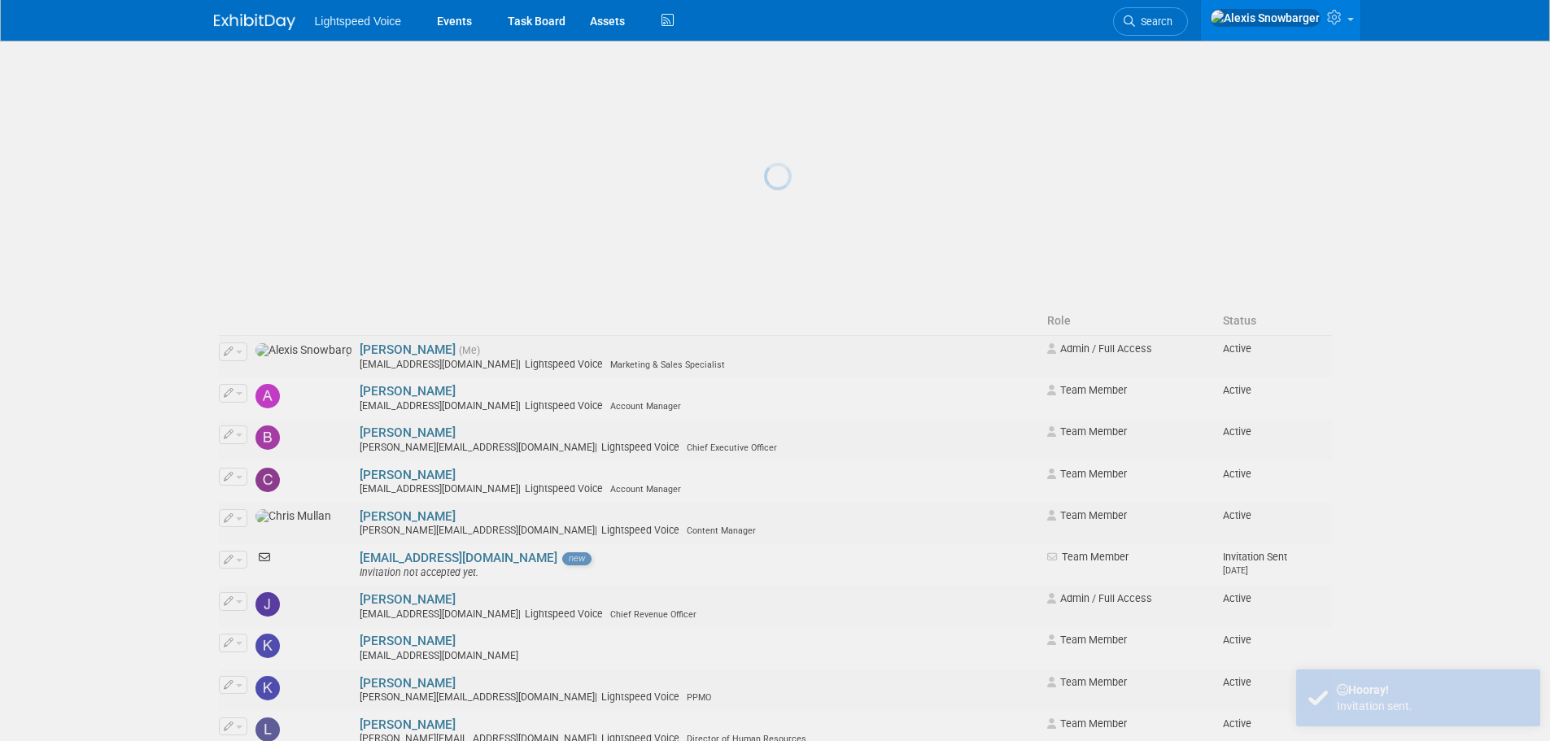
scroll to position [0, 0]
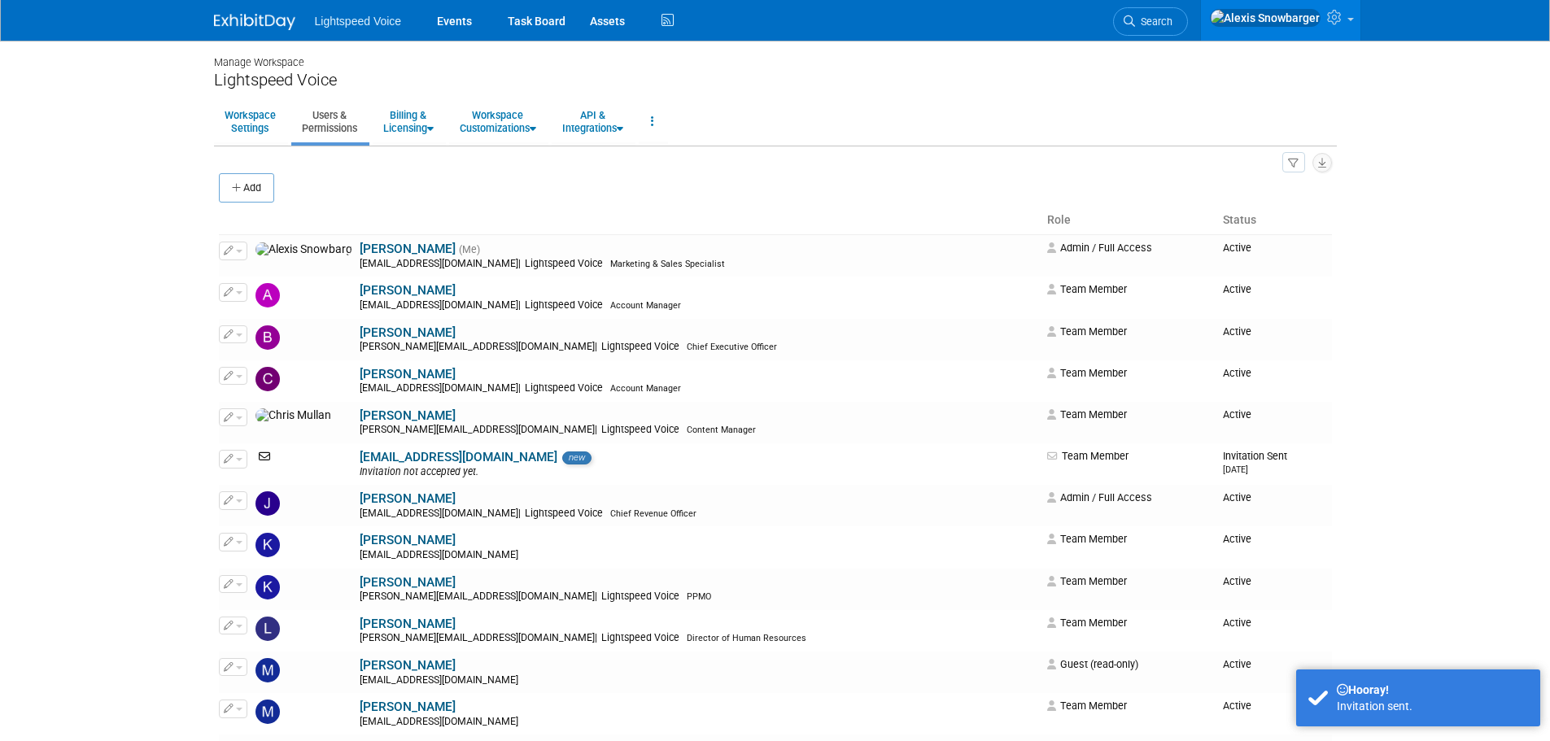
click at [225, 193] on button "Add" at bounding box center [246, 187] width 55 height 29
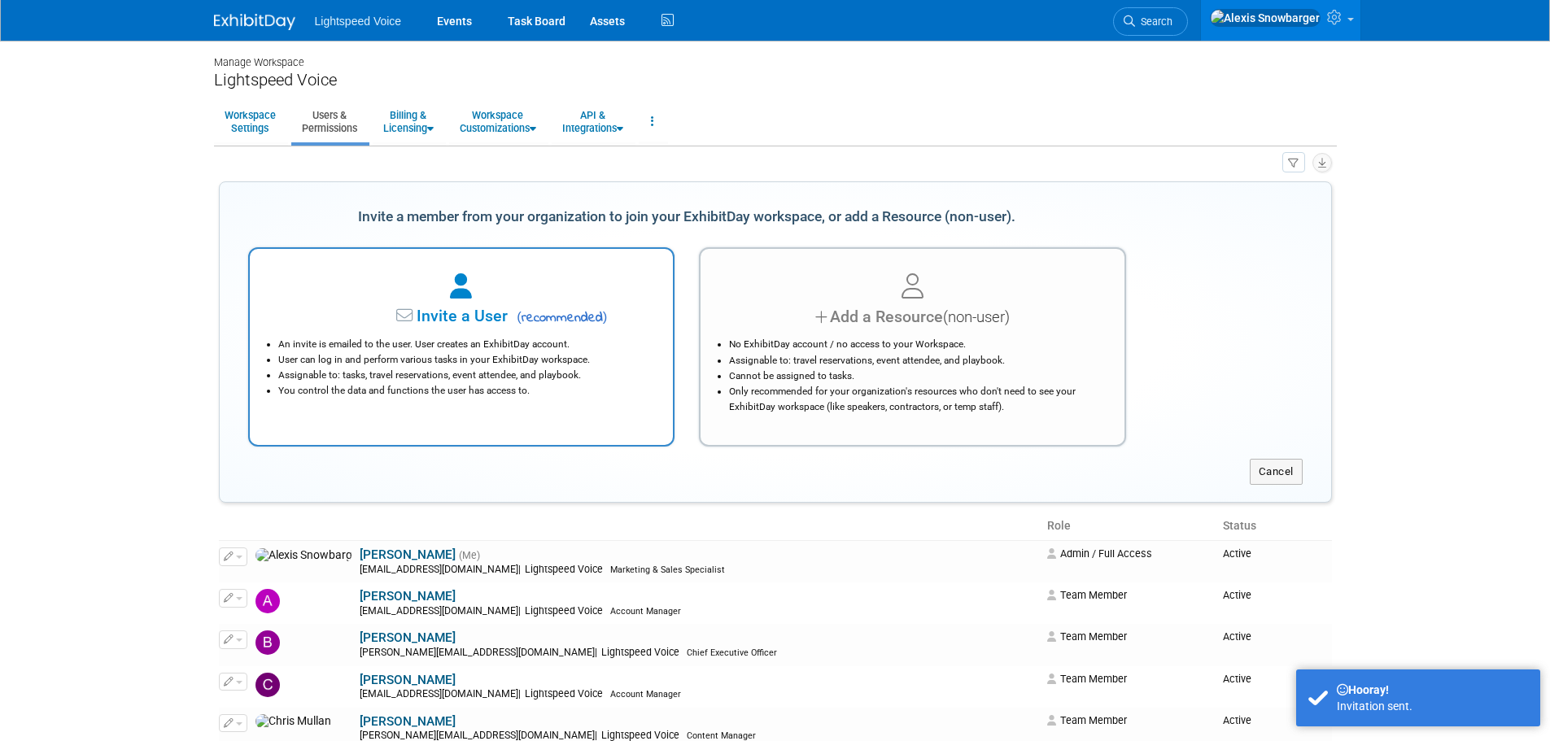
click at [476, 329] on div "Invite a User ( recommended )" at bounding box center [461, 317] width 383 height 24
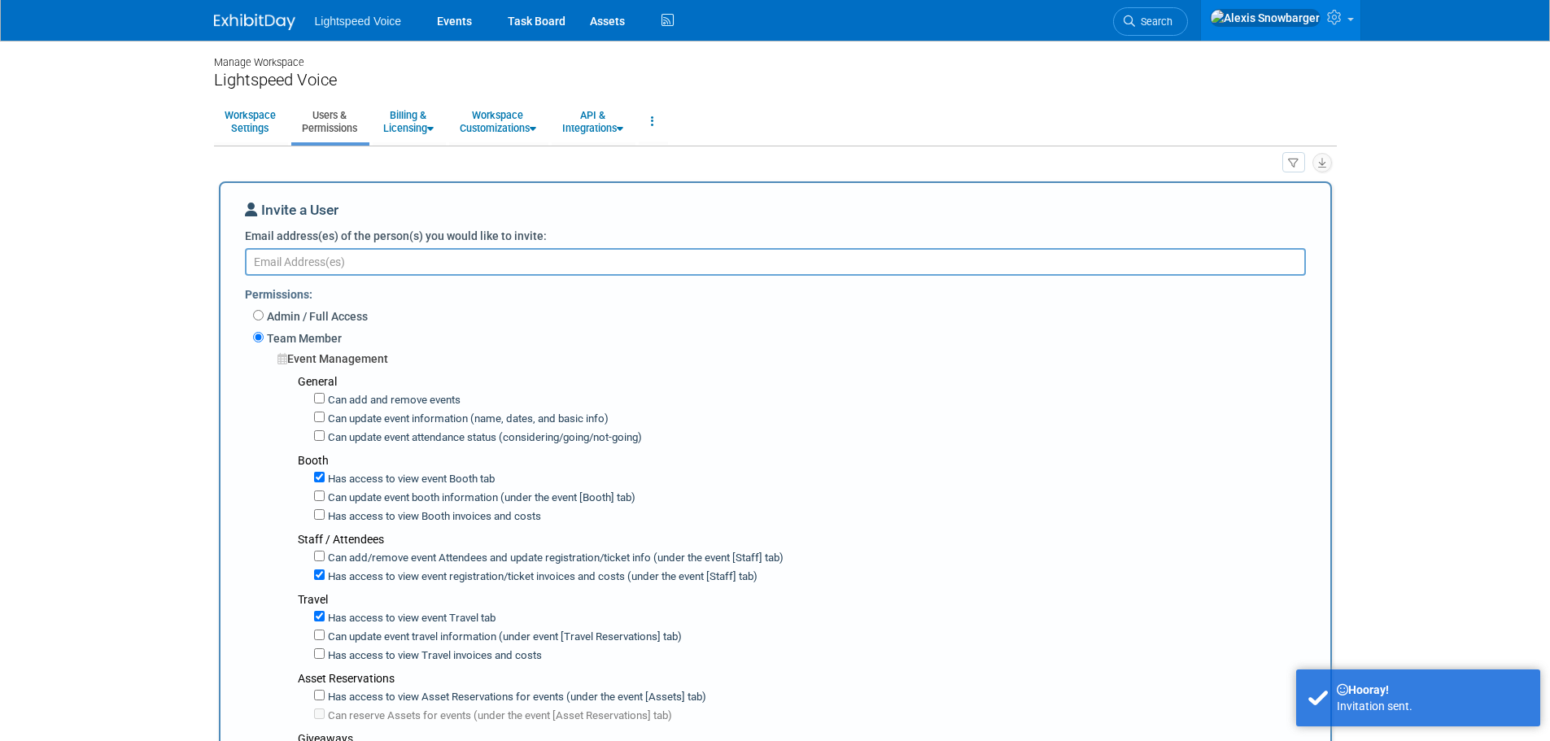
paste textarea "[EMAIL_ADDRESS][DOMAIN_NAME]"
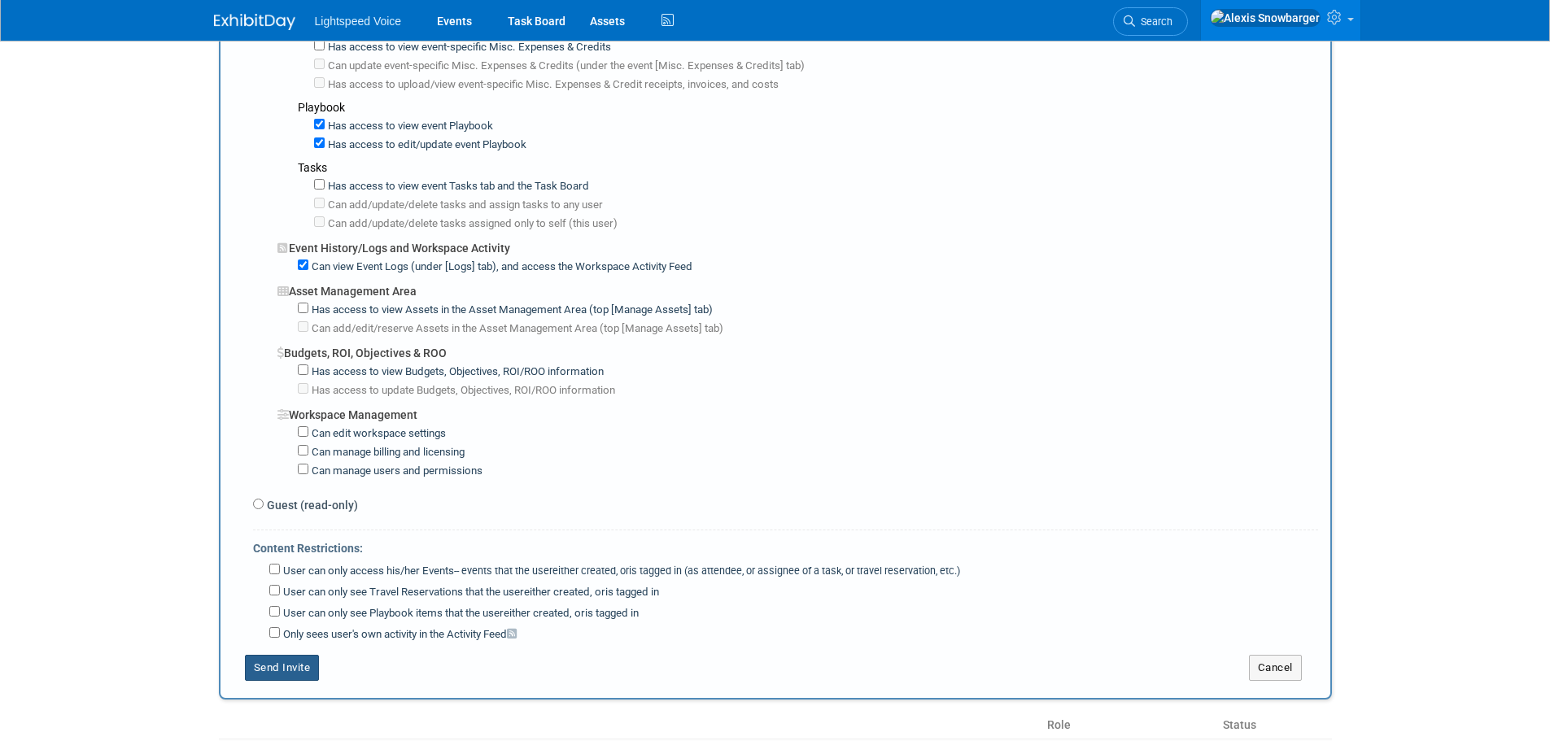
scroll to position [1058, 0]
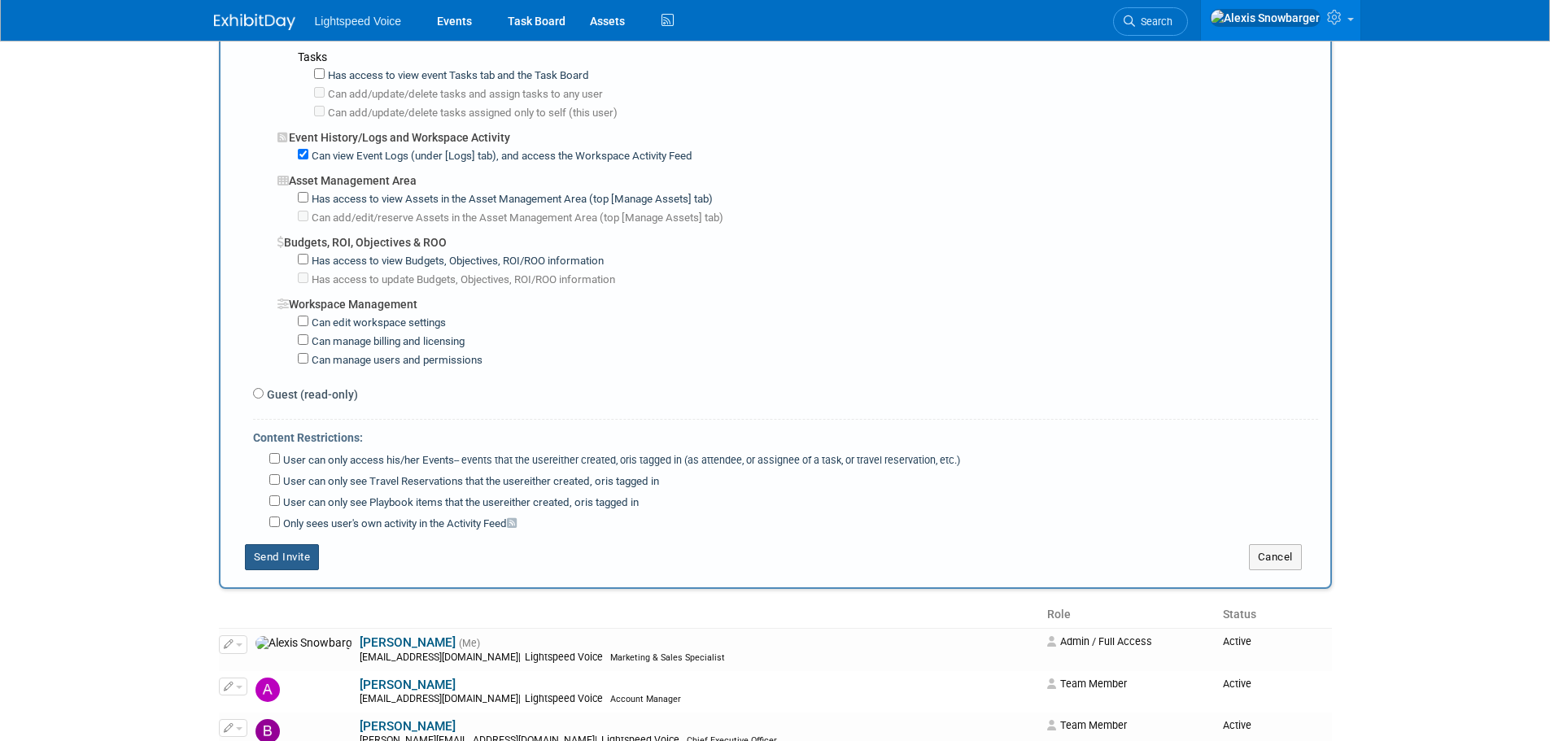
type textarea "[EMAIL_ADDRESS][DOMAIN_NAME]"
click at [305, 559] on button "Send Invite" at bounding box center [282, 557] width 75 height 26
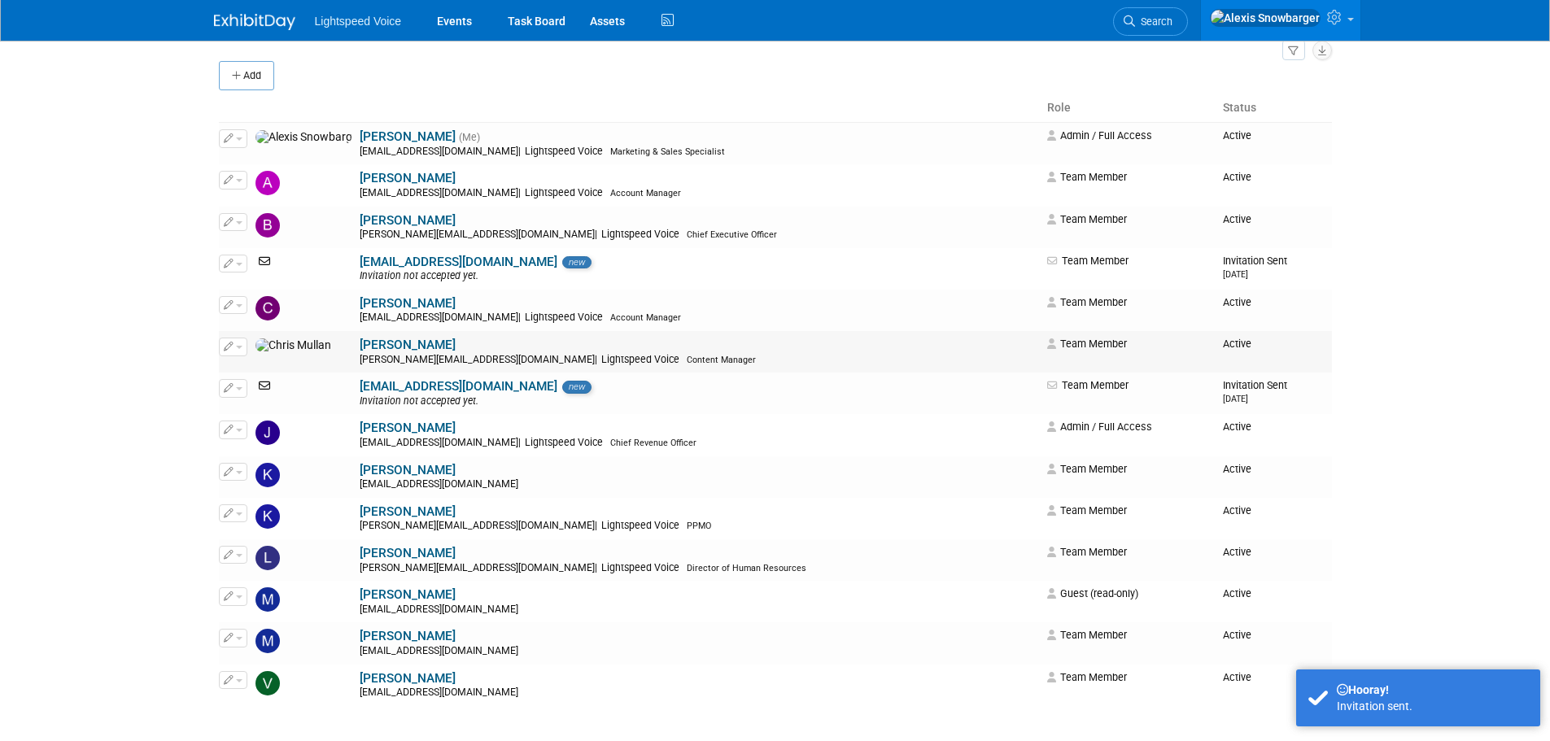
scroll to position [107, 0]
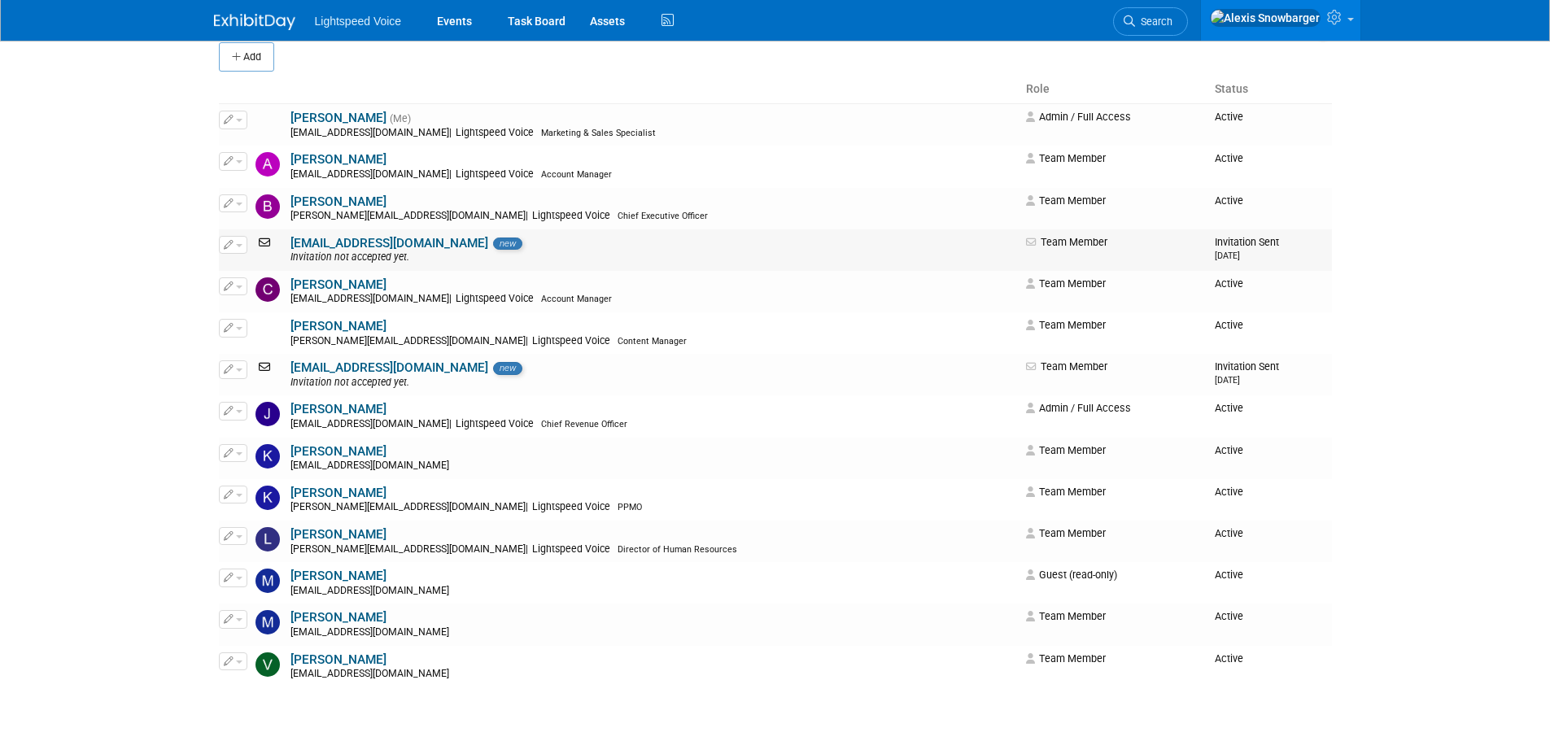
scroll to position [107, 0]
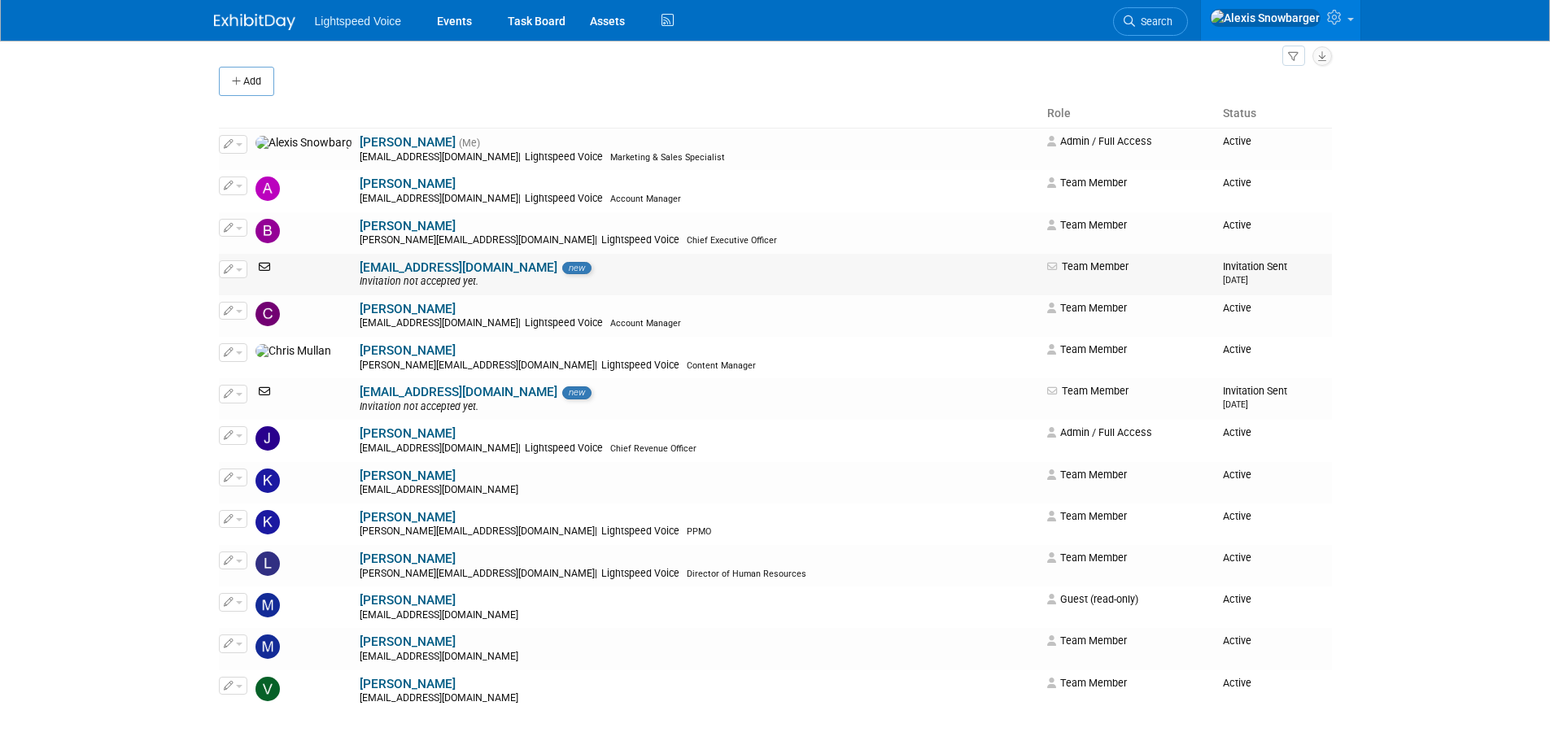
click at [241, 275] on button "button" at bounding box center [233, 269] width 28 height 18
click at [260, 296] on link "Edit" at bounding box center [284, 295] width 129 height 23
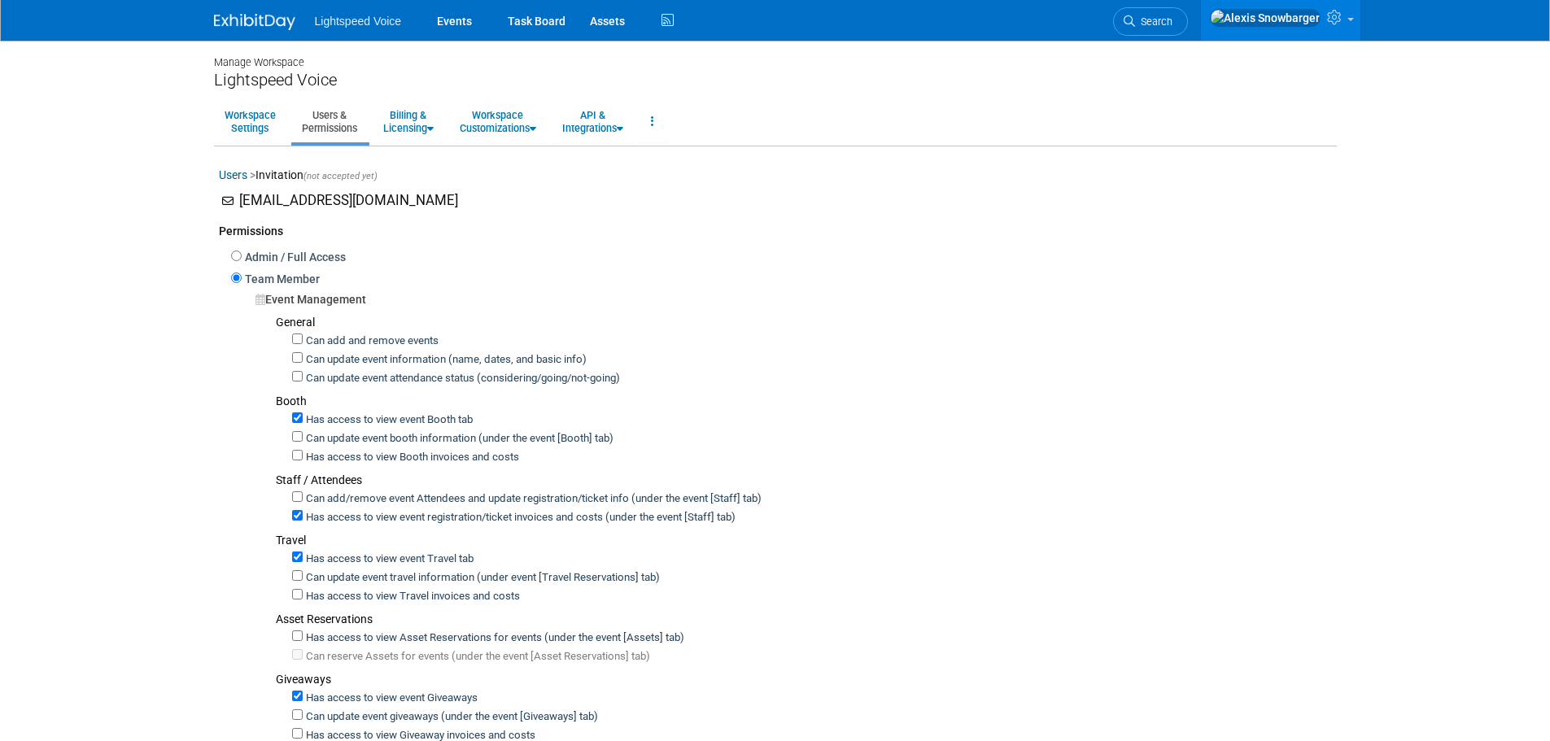
click at [223, 180] on link "Users" at bounding box center [233, 174] width 28 height 13
